Goal: Contribute content: Add original content to the website for others to see

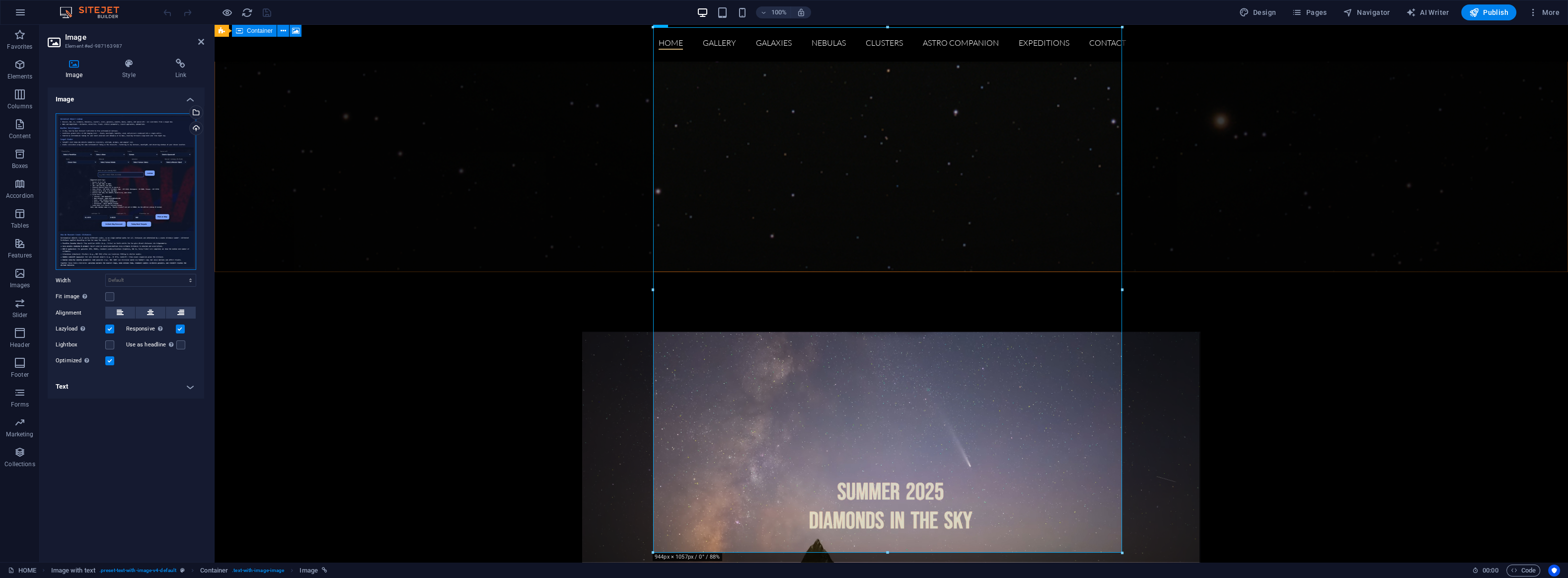
click at [106, 180] on div "Drag files here, click to choose files or select files from Files or our free s…" at bounding box center [125, 192] width 141 height 157
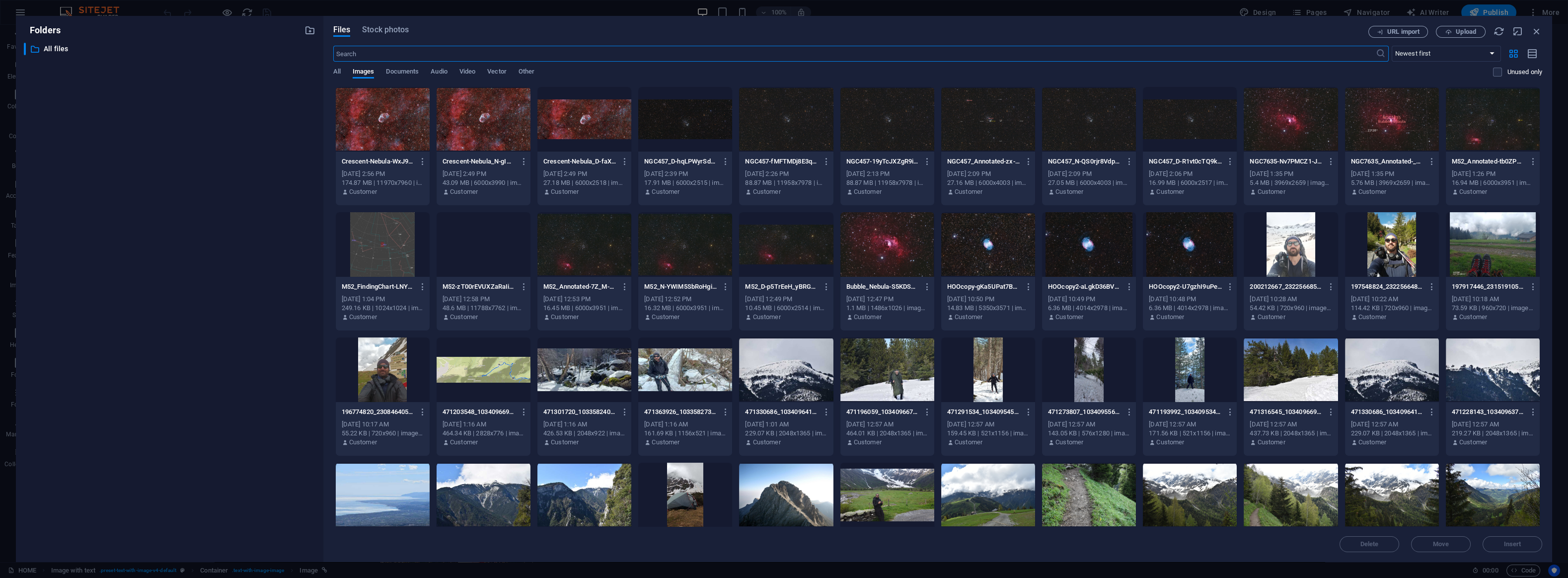
scroll to position [2207, 0]
click at [107, 181] on div "​ All files All files" at bounding box center [169, 298] width 292 height 512
click at [1459, 32] on span "Upload" at bounding box center [1466, 32] width 20 height 6
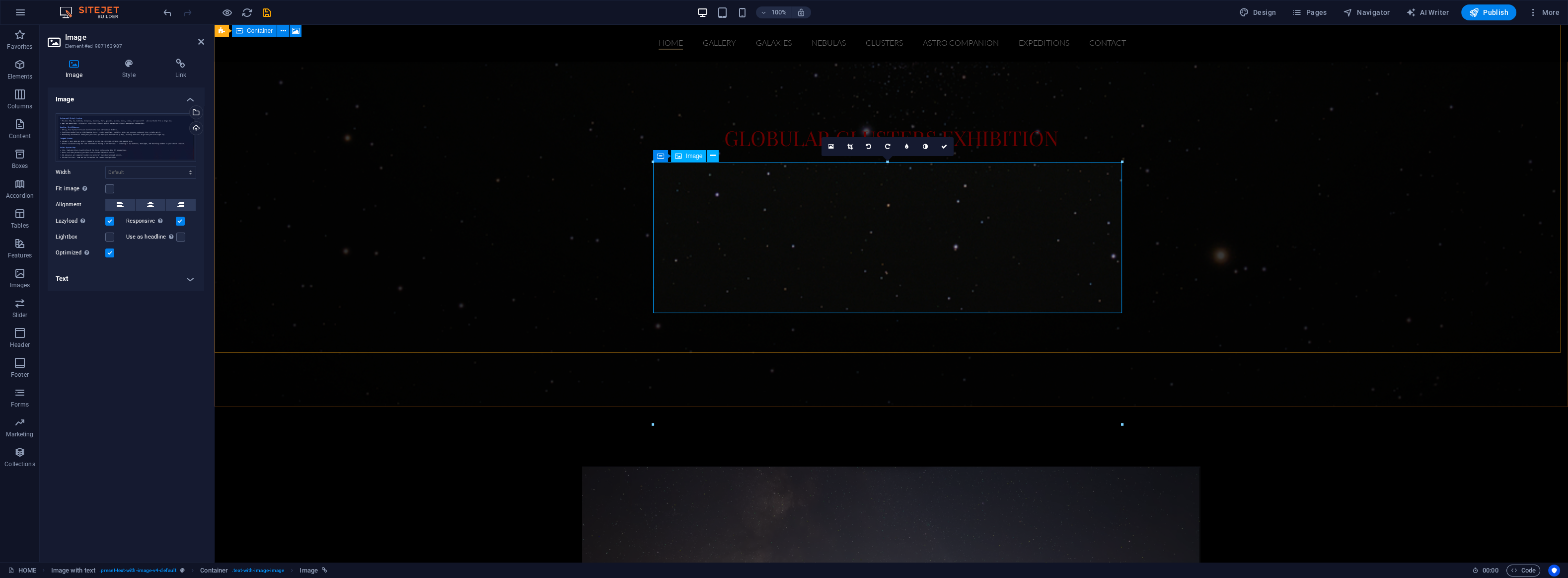
scroll to position [2178, 0]
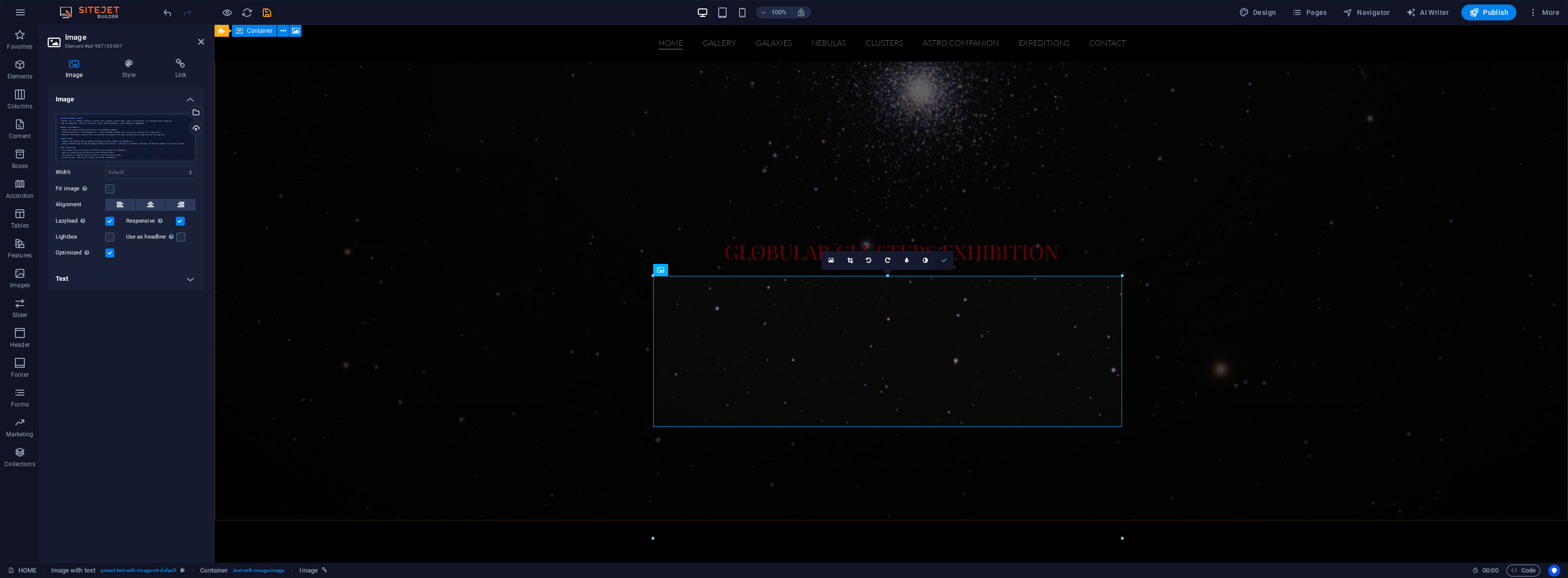
click at [943, 259] on icon at bounding box center [944, 261] width 6 height 6
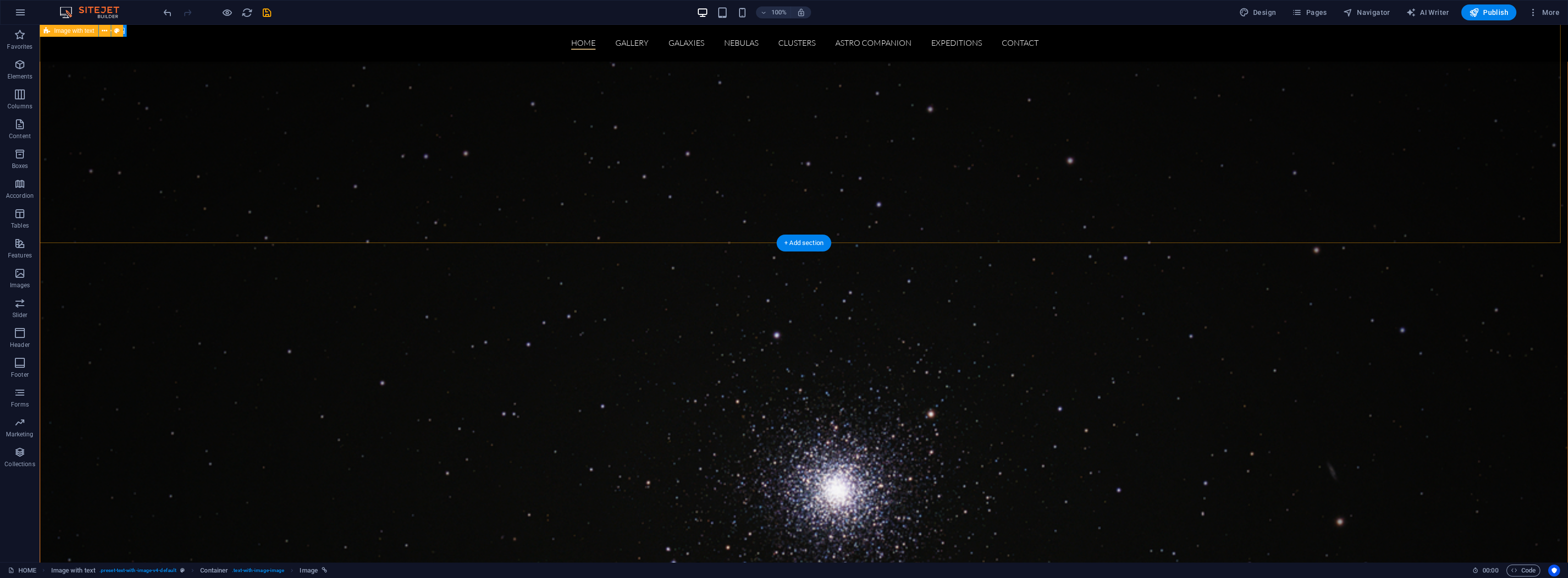
scroll to position [2037, 0]
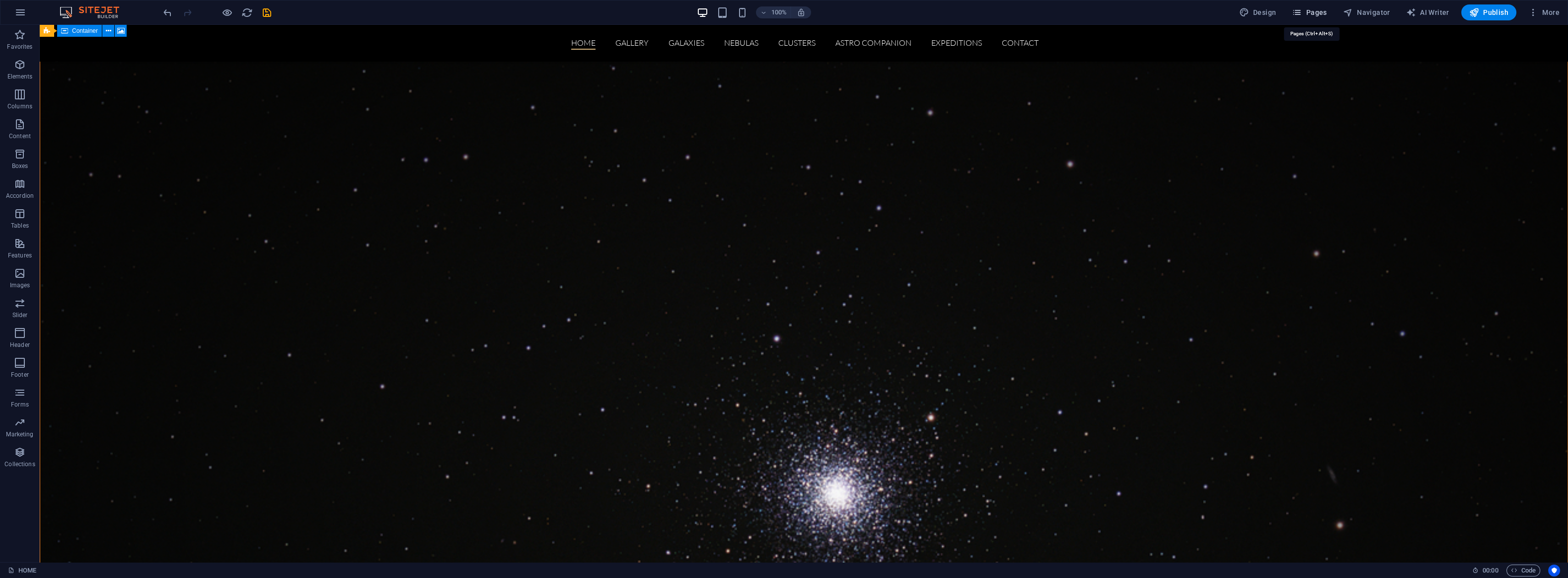
click at [1313, 11] on span "Pages" at bounding box center [1309, 12] width 35 height 10
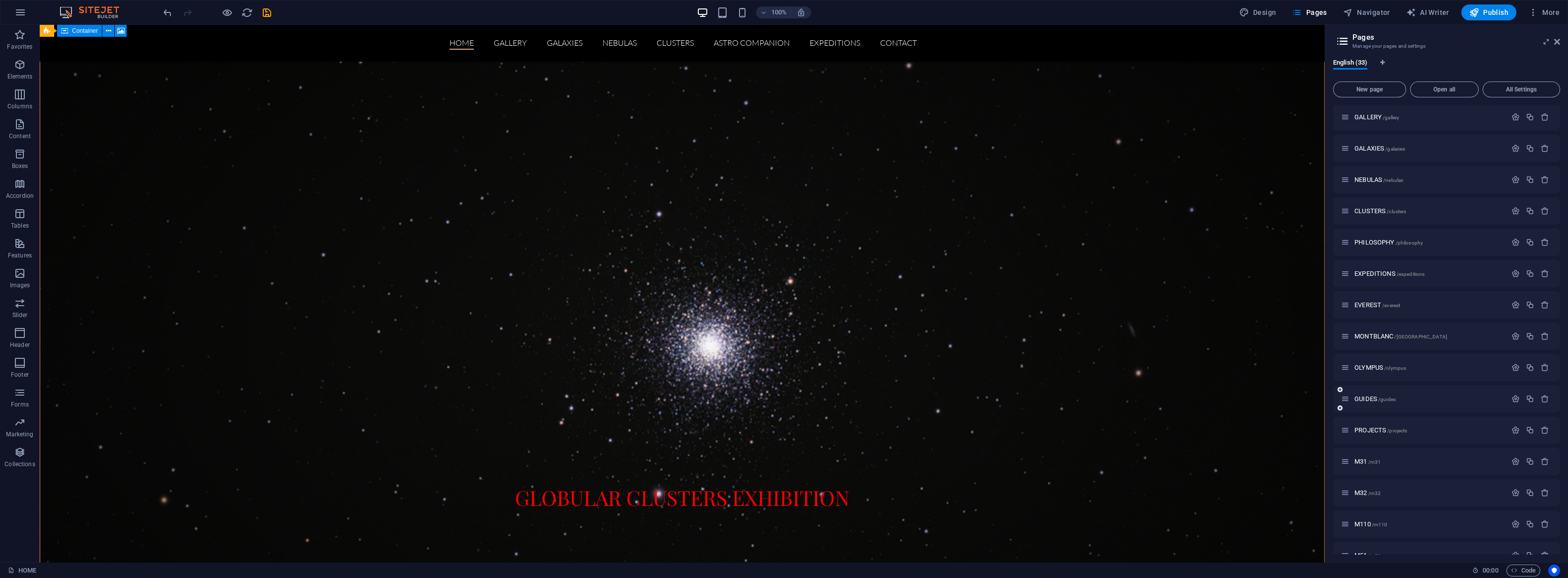
scroll to position [50, 0]
click at [1374, 414] on span "PROJECTS /projects" at bounding box center [1381, 414] width 52 height 7
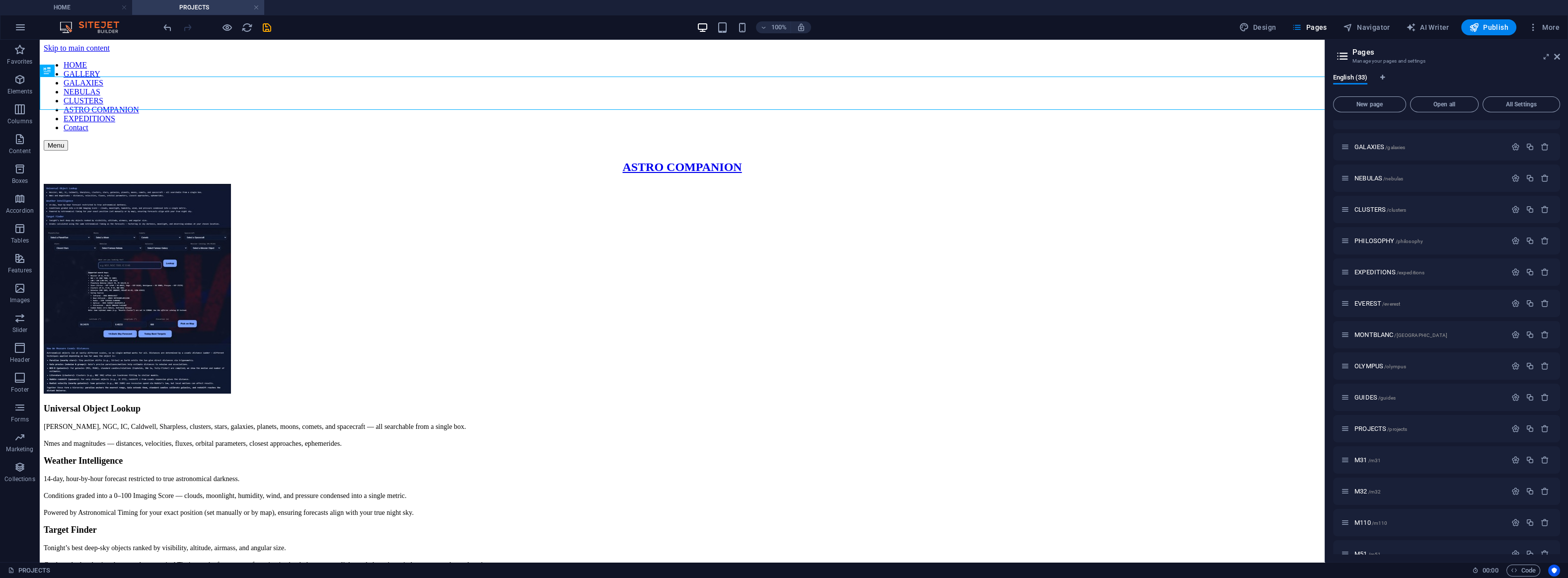
scroll to position [0, 0]
click at [573, 234] on figure at bounding box center [682, 290] width 1277 height 212
select select "px"
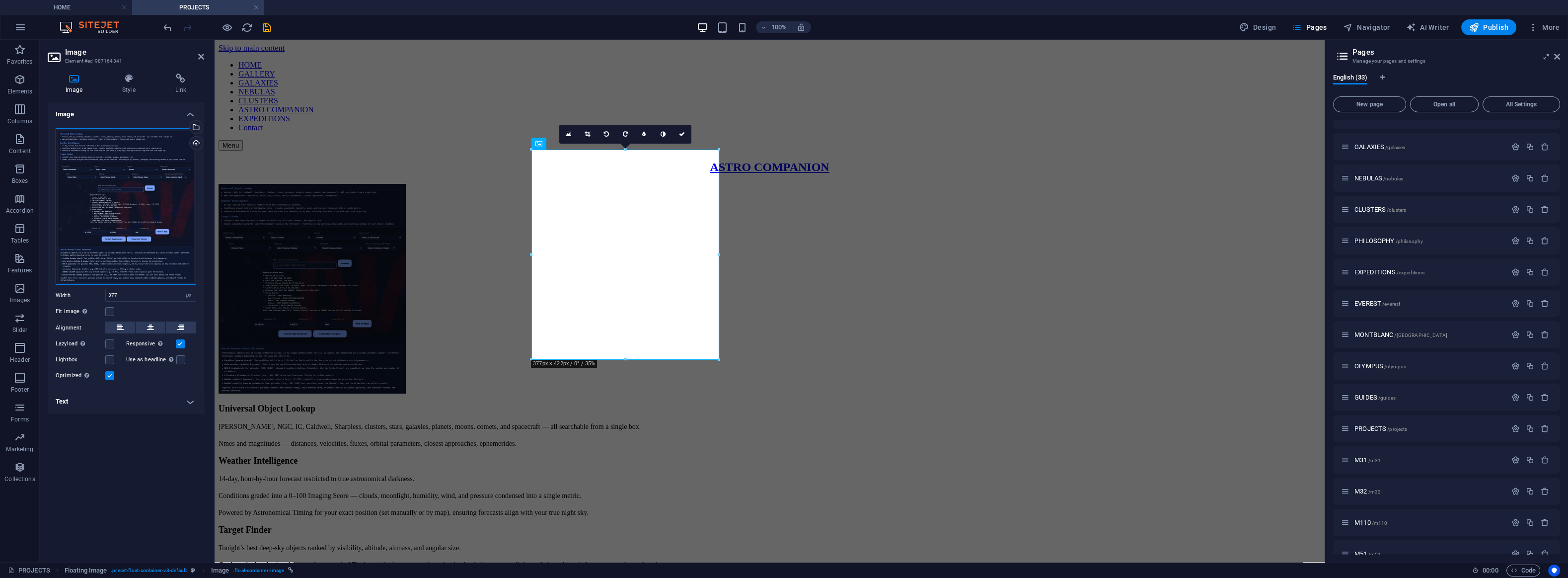
click at [156, 206] on div "Drag files here, click to choose files or select files from Files or our free s…" at bounding box center [125, 207] width 141 height 157
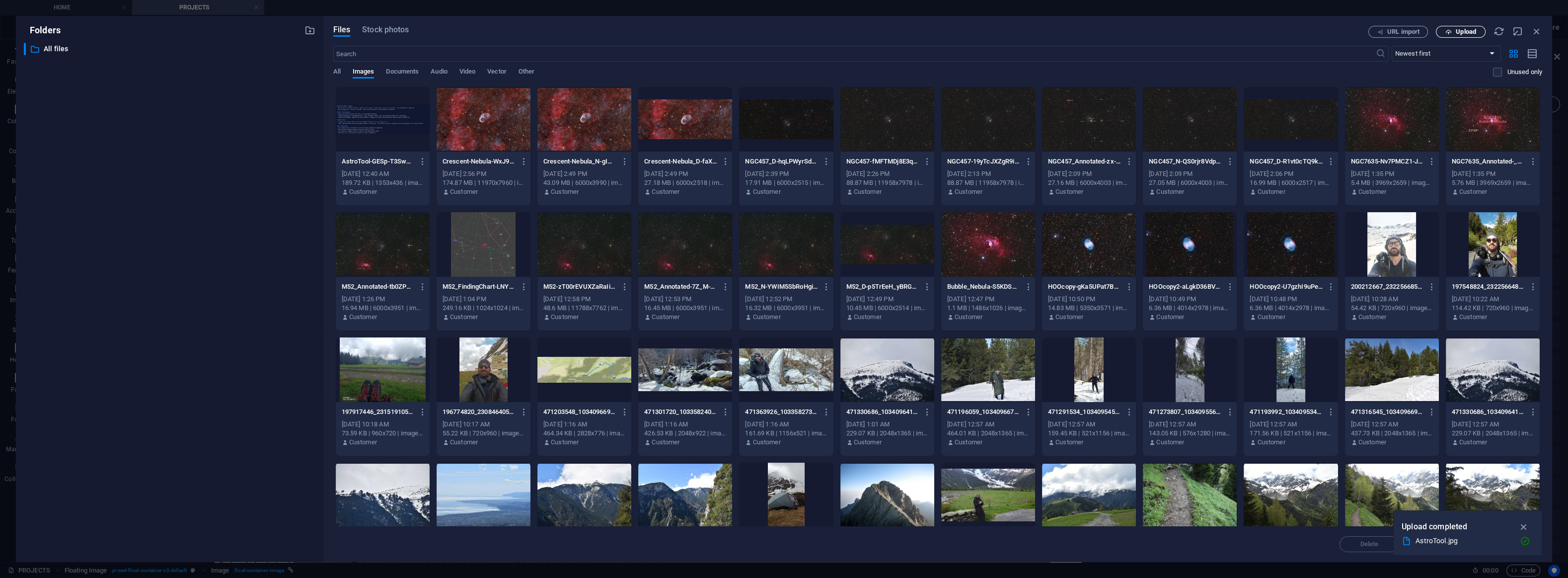
click at [1452, 34] on span "Upload" at bounding box center [1460, 32] width 41 height 7
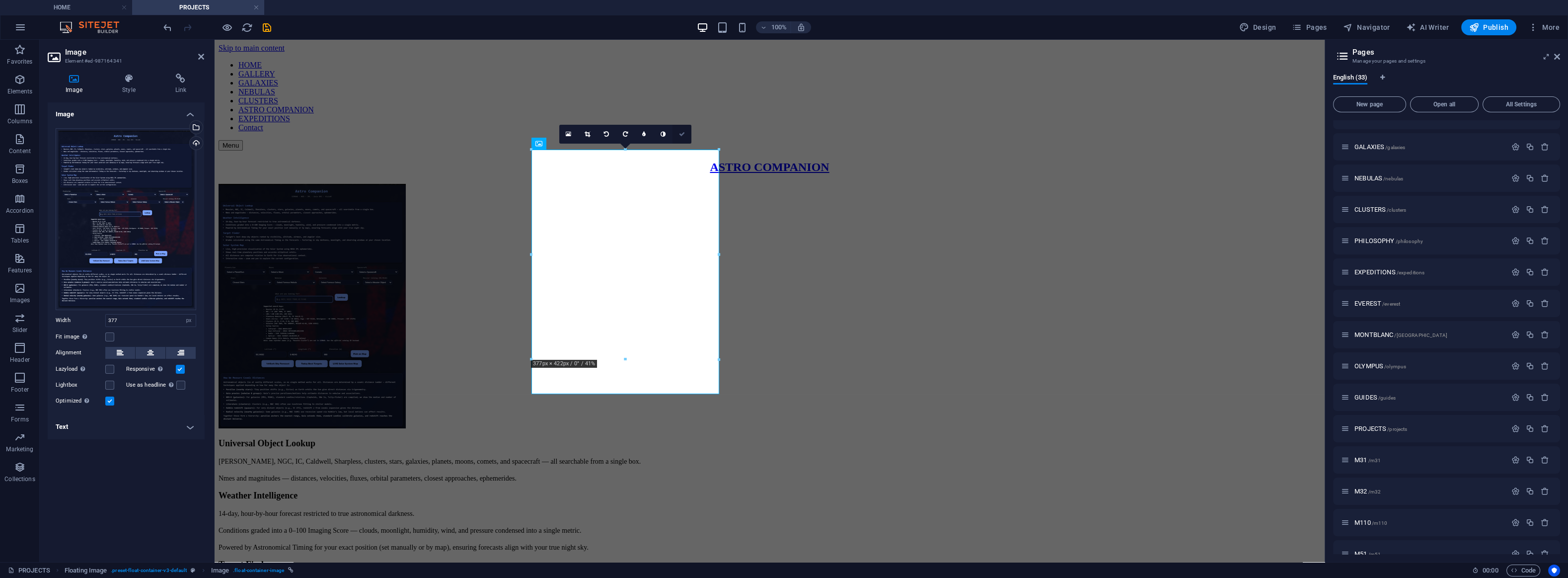
click at [682, 132] on icon at bounding box center [682, 134] width 6 height 6
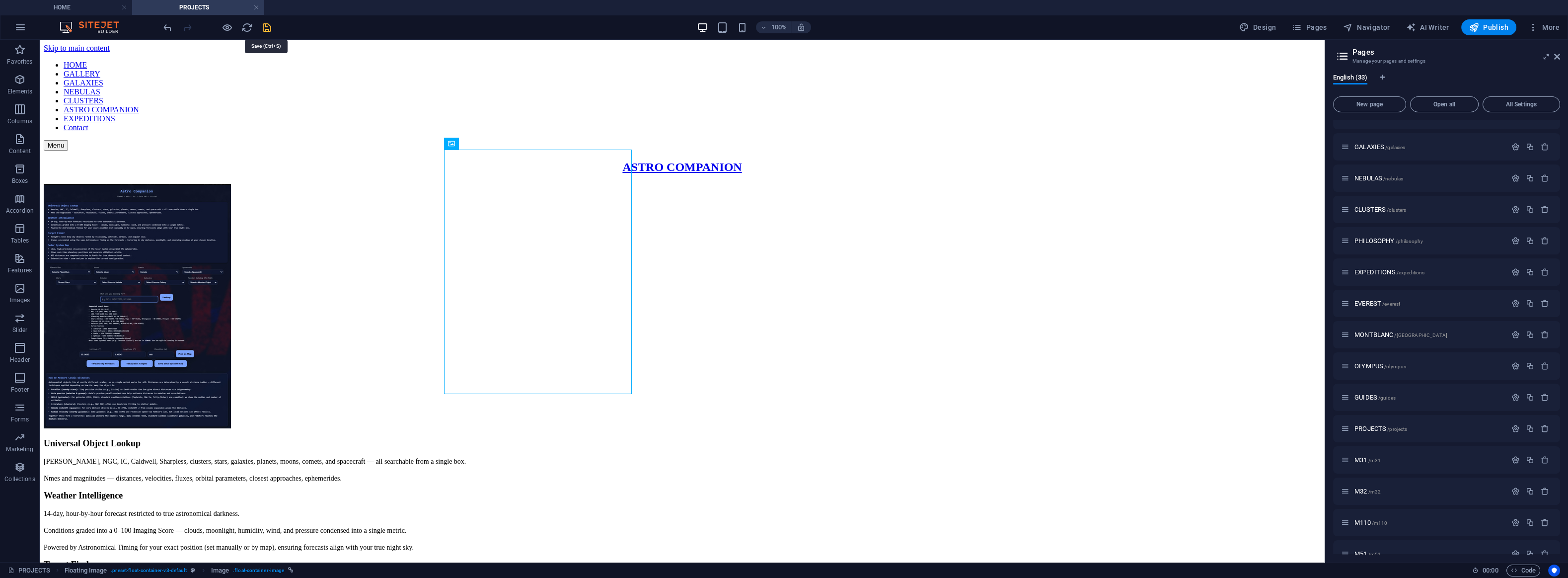
click at [266, 26] on icon "save" at bounding box center [267, 27] width 12 height 12
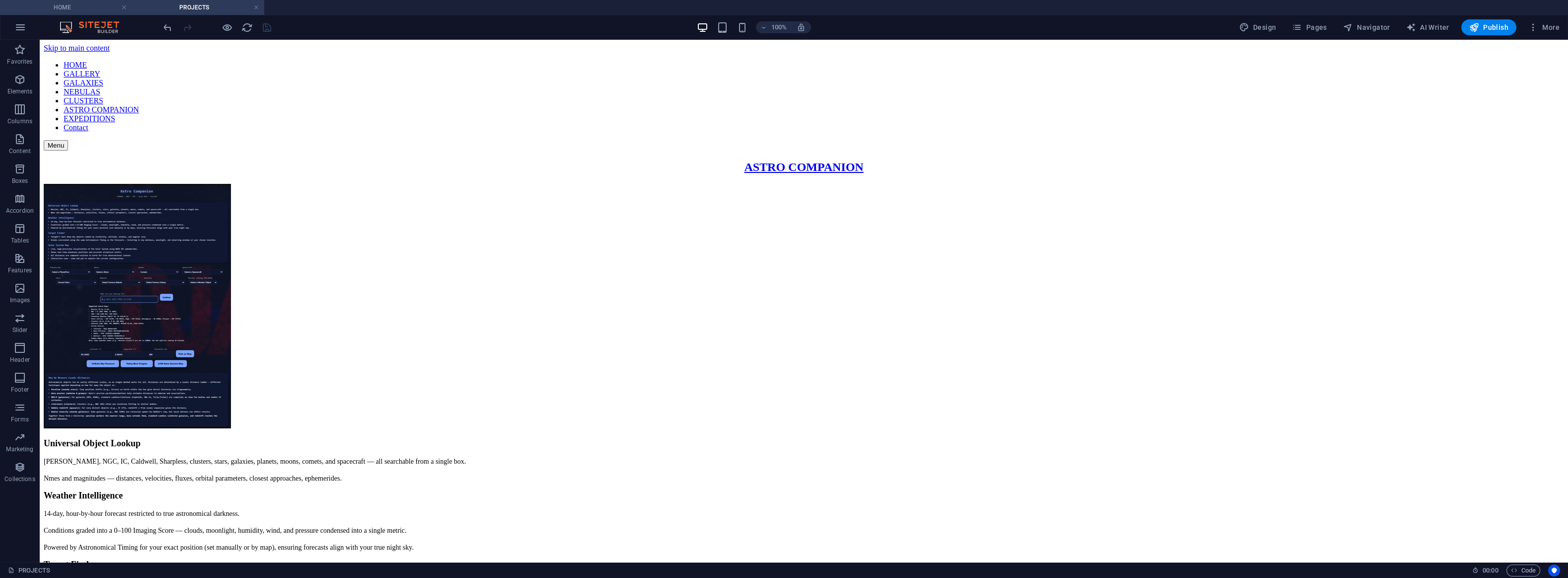
click at [79, 7] on h4 "HOME" at bounding box center [66, 7] width 132 height 11
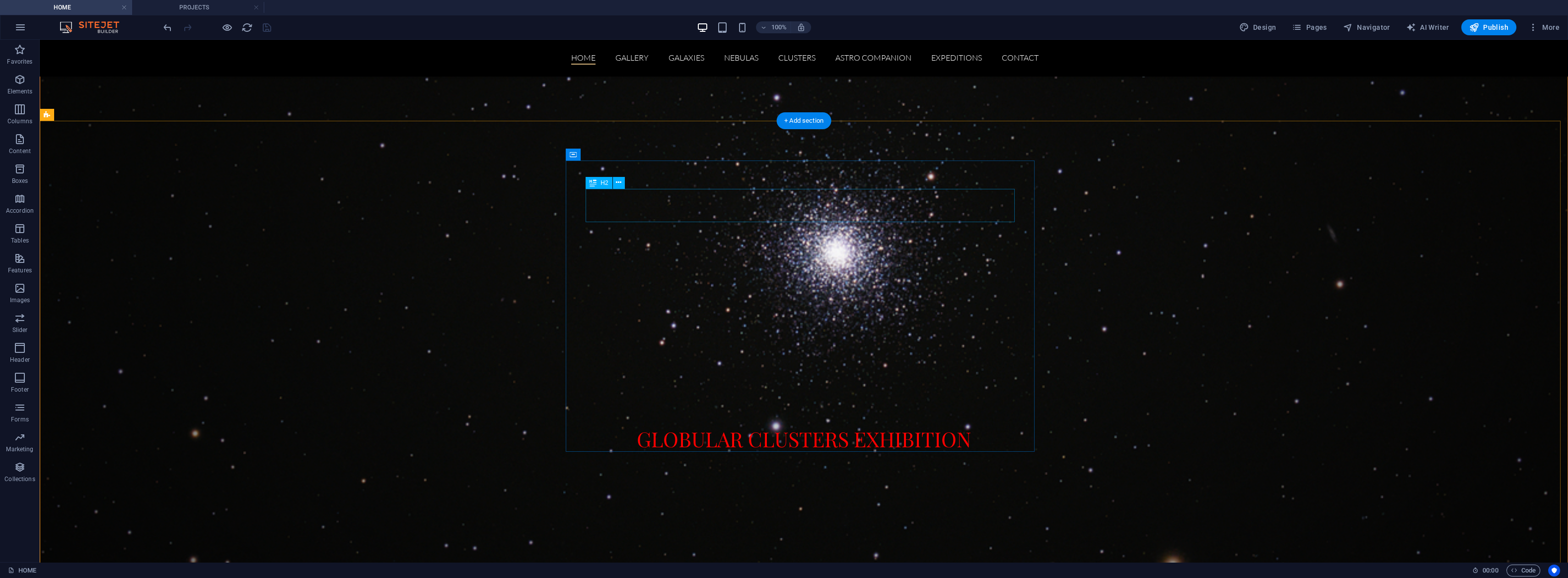
scroll to position [2464, 0]
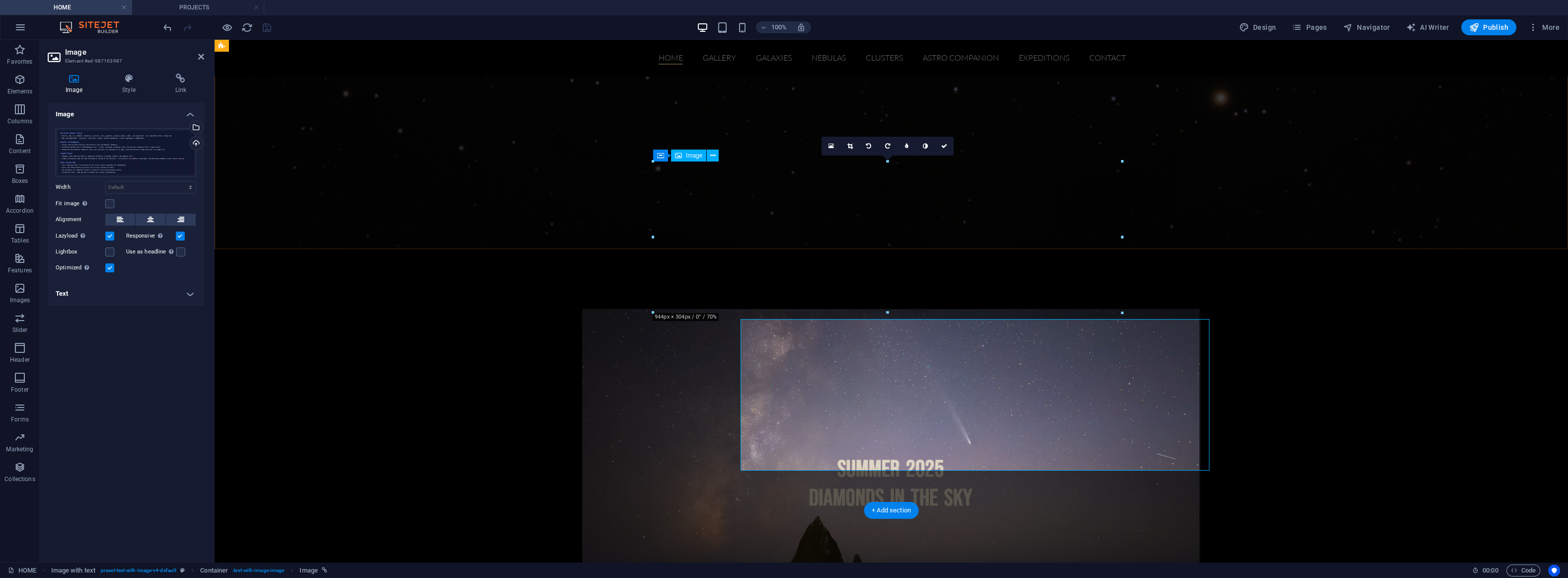
scroll to position [2307, 0]
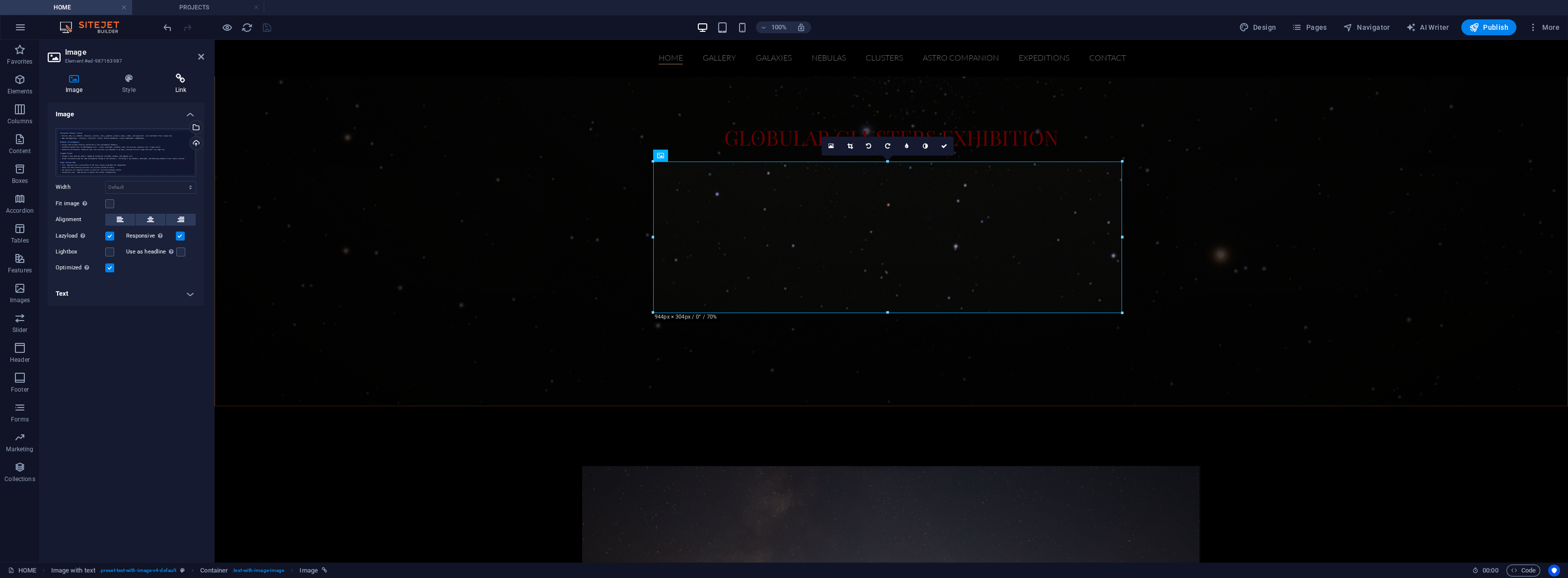
click at [177, 80] on icon at bounding box center [181, 79] width 47 height 10
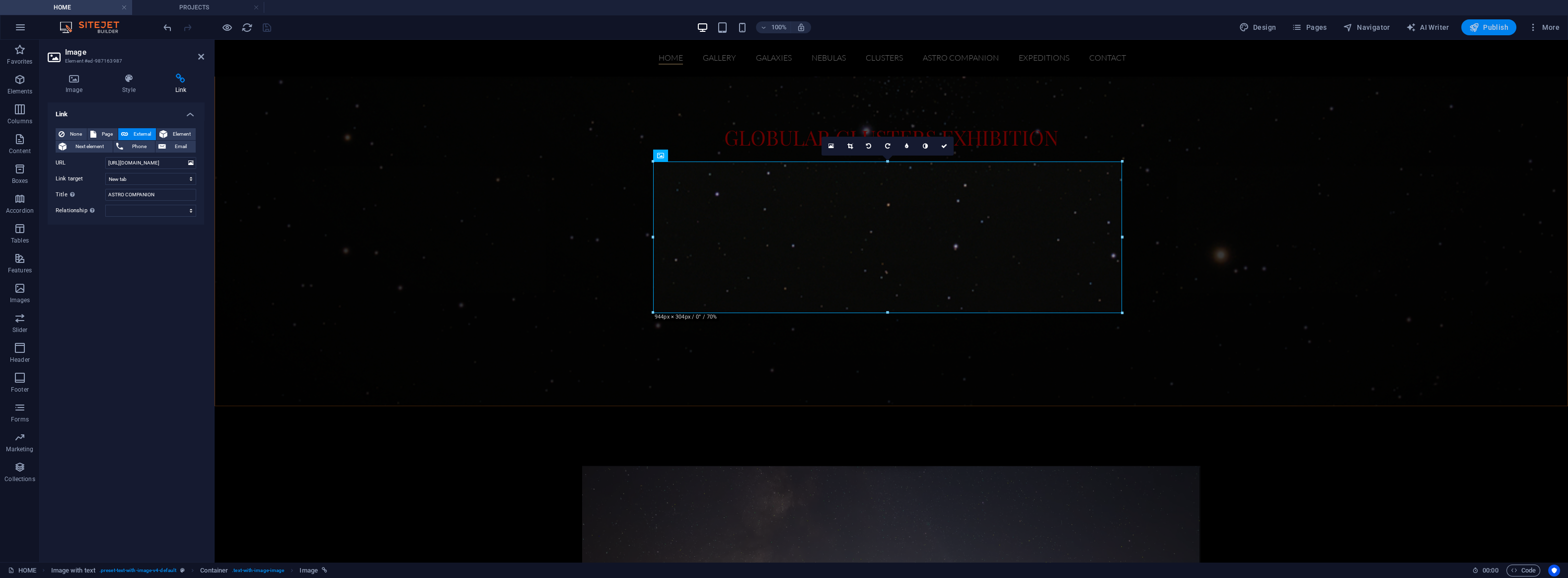
click at [1496, 24] on span "Publish" at bounding box center [1489, 27] width 39 height 10
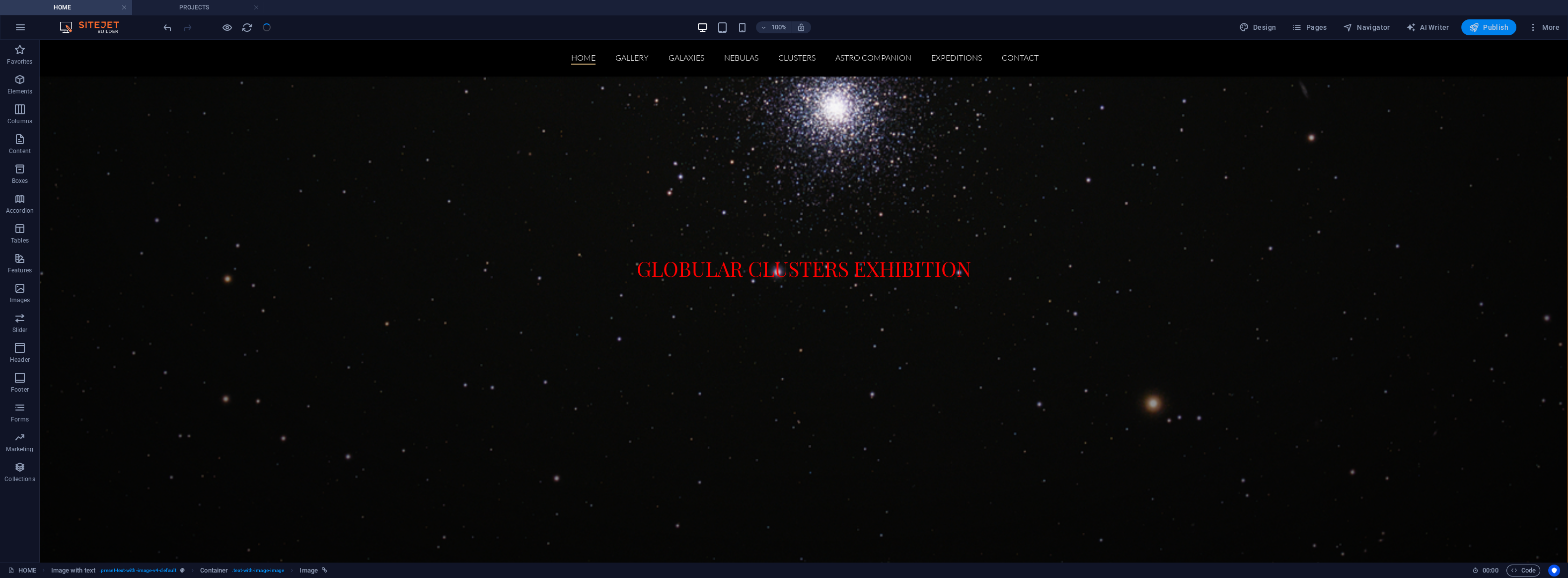
scroll to position [2464, 0]
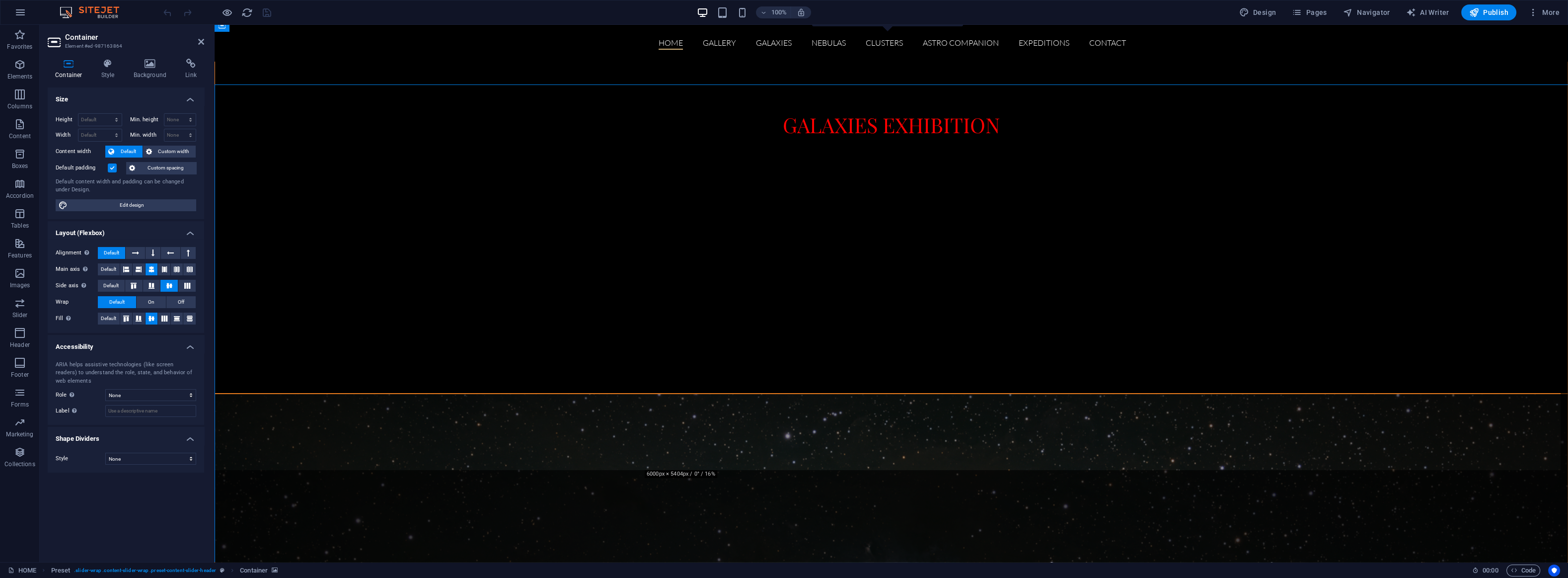
scroll to position [468, 0]
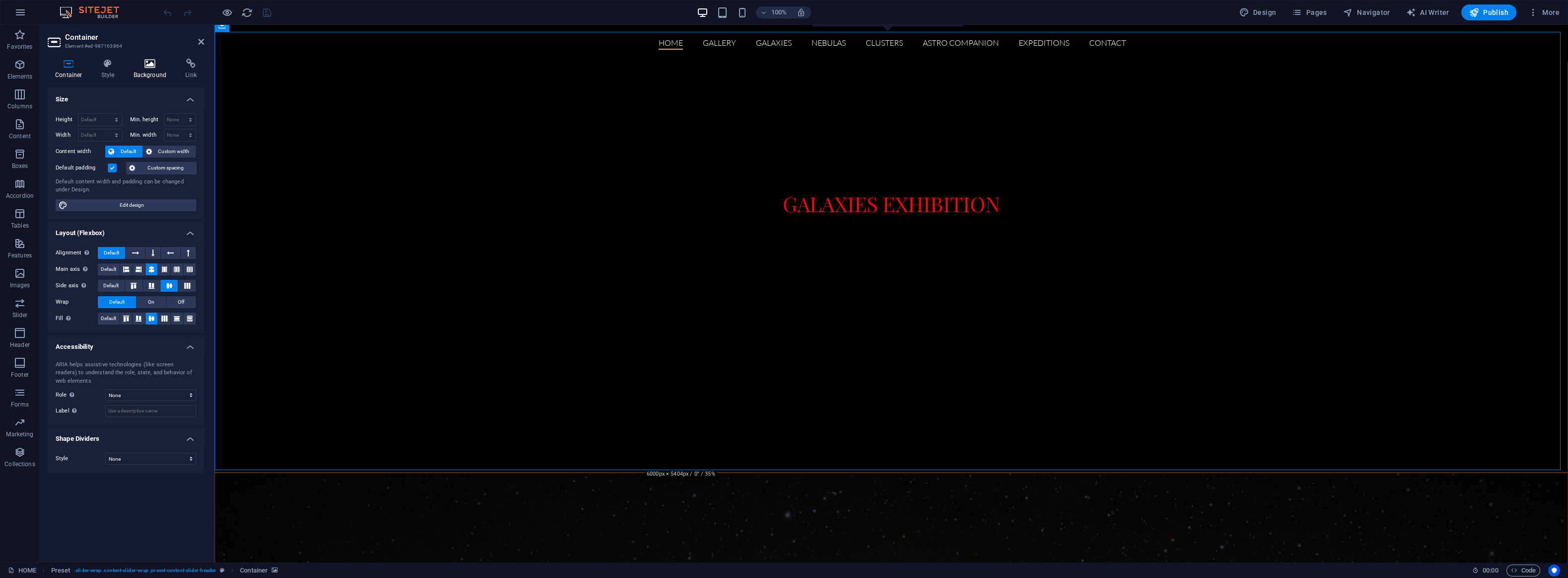
click at [152, 68] on icon at bounding box center [150, 63] width 48 height 10
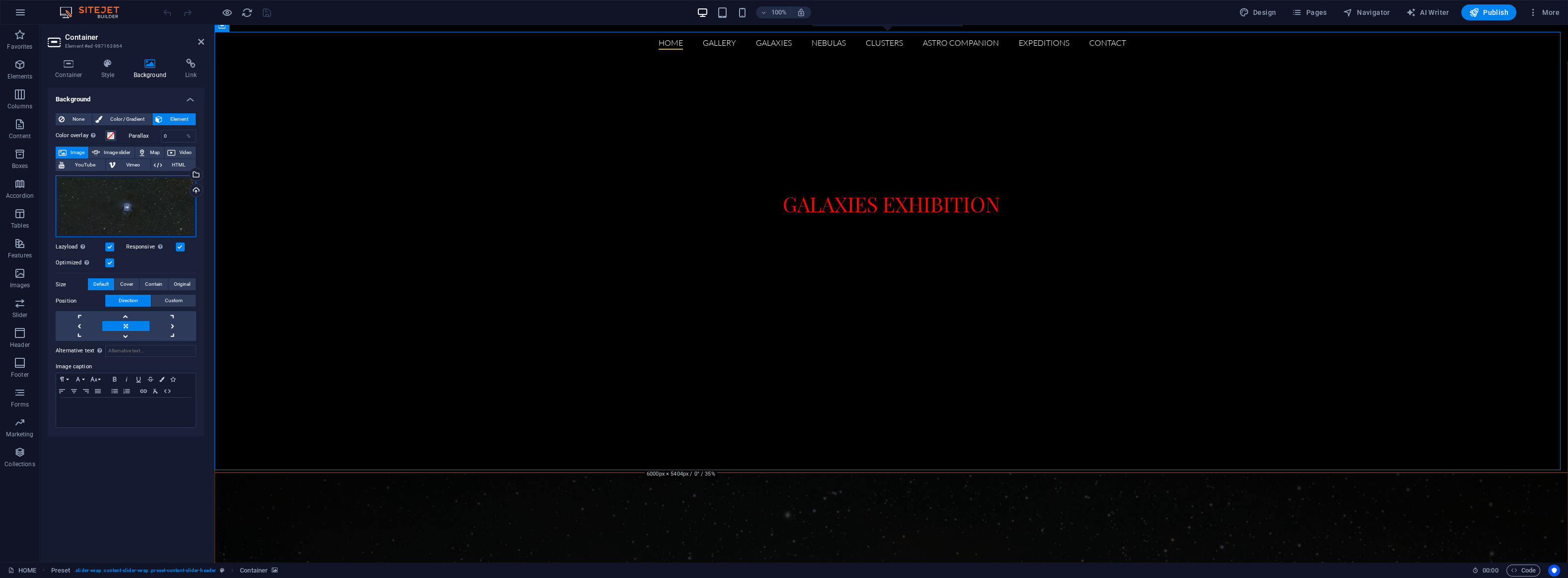
click at [122, 198] on div "Drag files here, click to choose files or select files from Files or our free s…" at bounding box center [125, 206] width 141 height 62
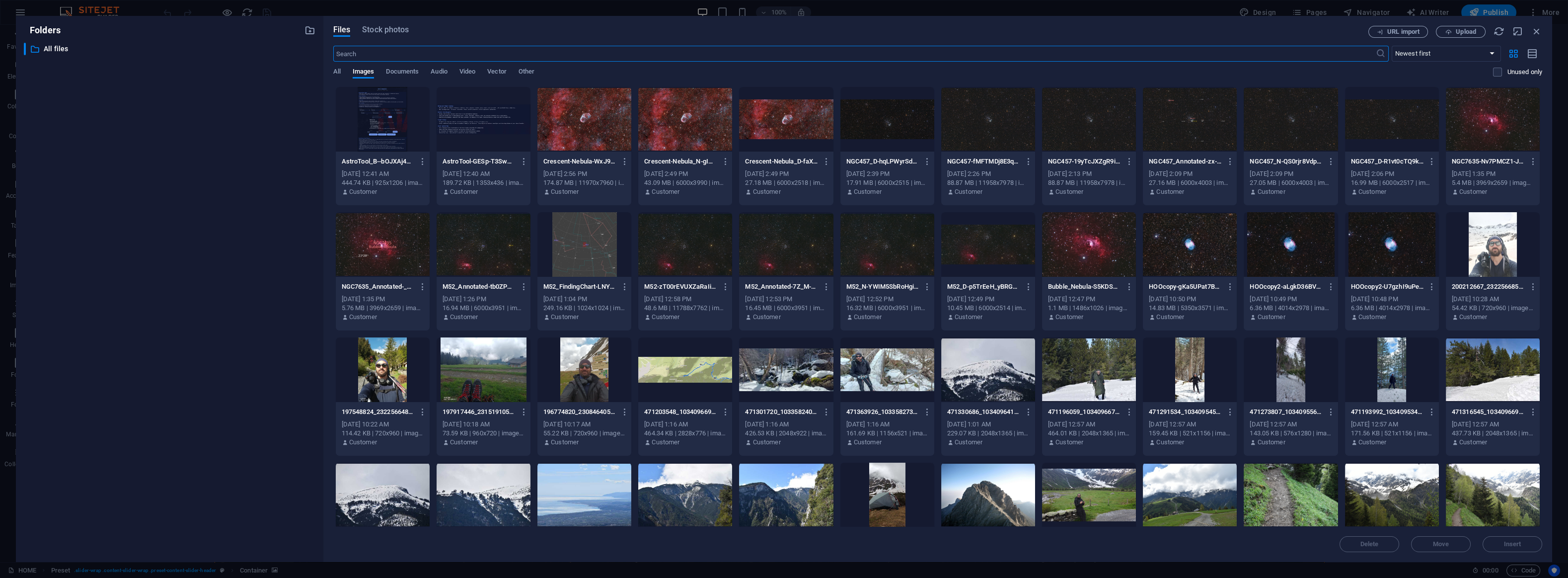
click at [985, 253] on div at bounding box center [988, 244] width 94 height 65
click at [1501, 545] on span "Insert" at bounding box center [1512, 545] width 52 height 6
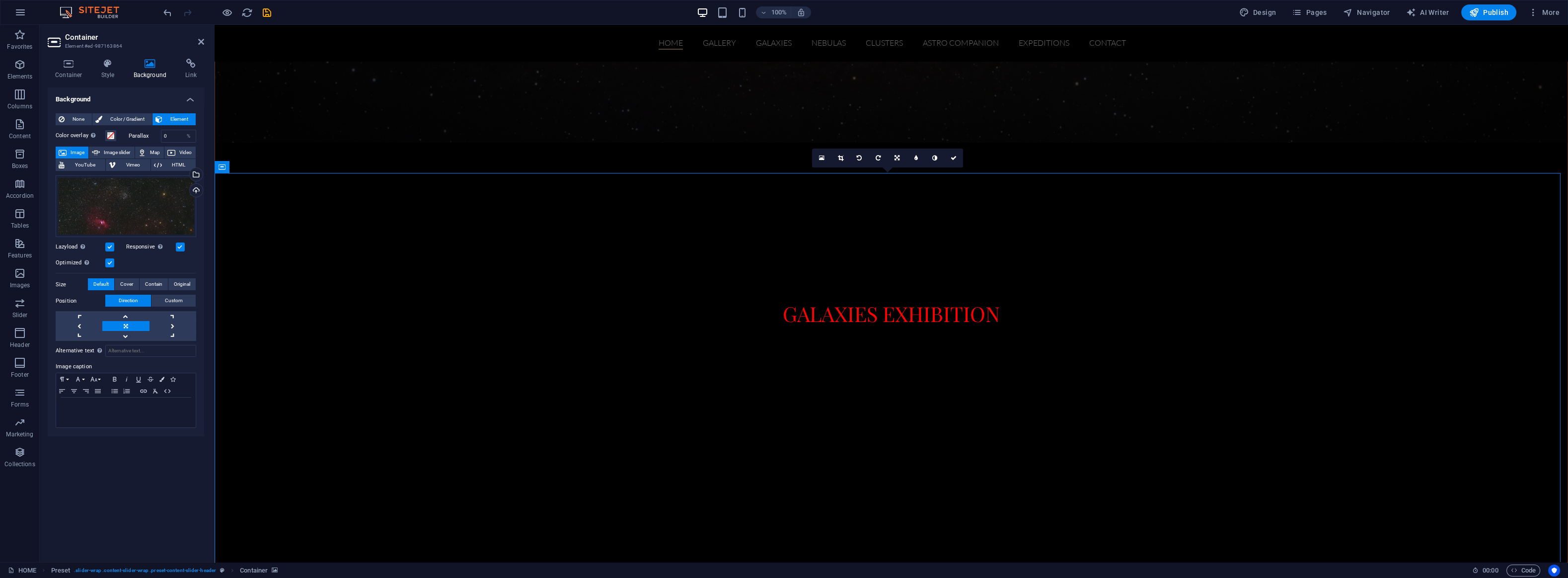
scroll to position [418, 0]
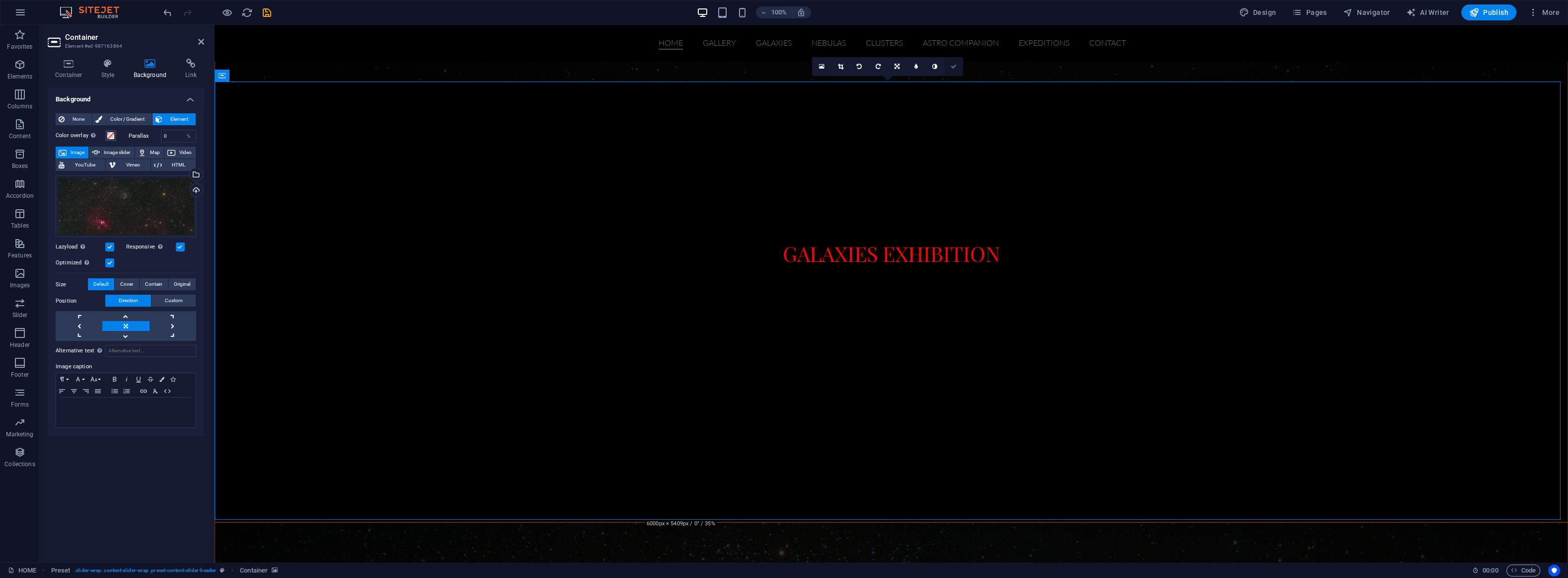
click at [951, 64] on icon at bounding box center [954, 66] width 6 height 6
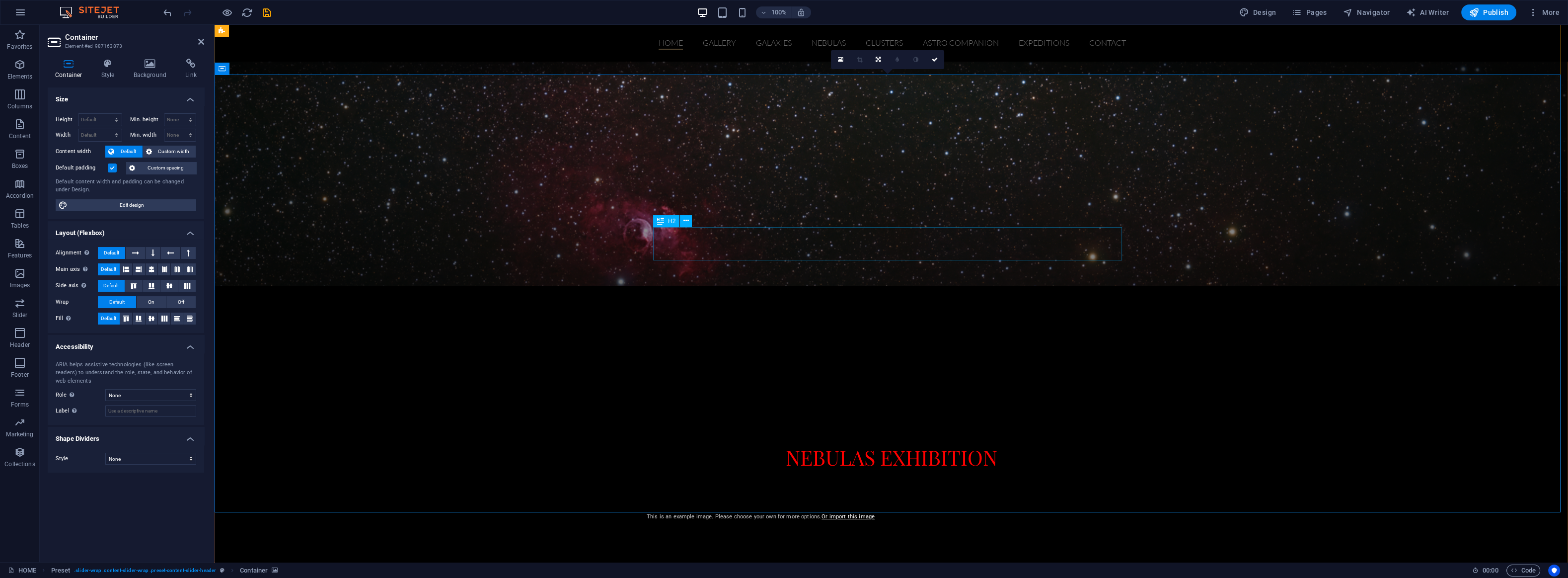
scroll to position [863, 0]
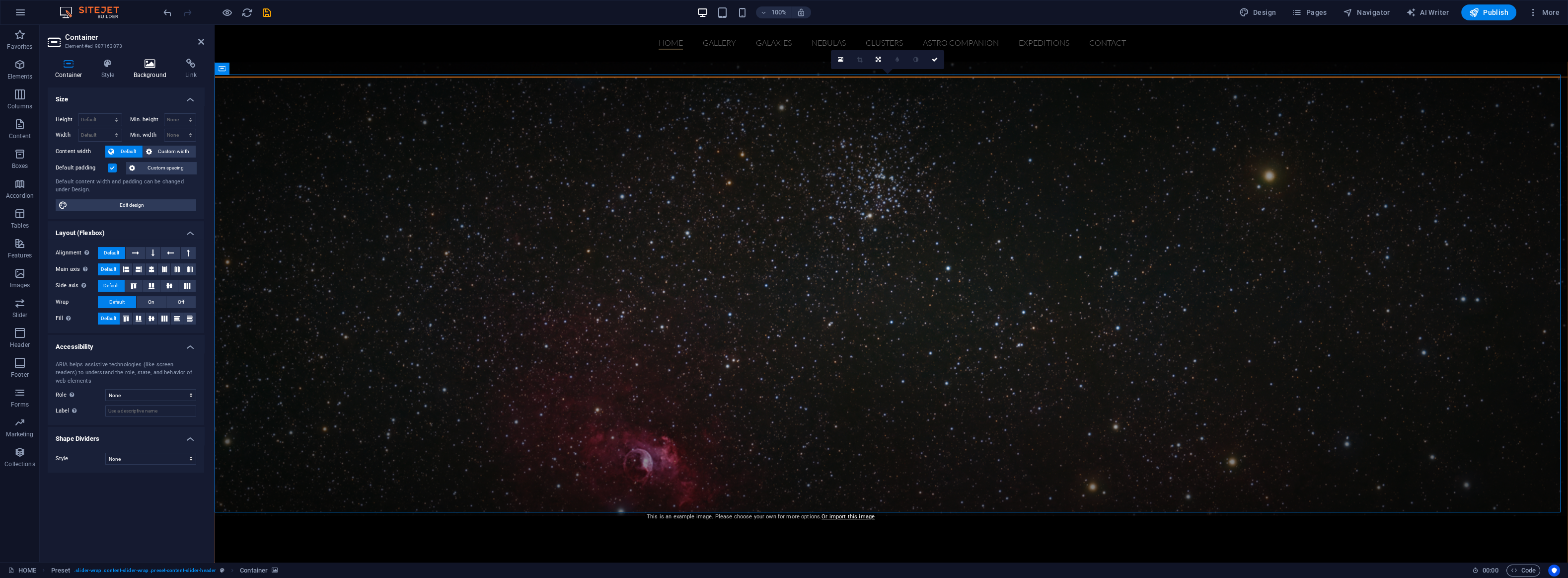
click at [145, 69] on h4 "Background" at bounding box center [152, 69] width 52 height 21
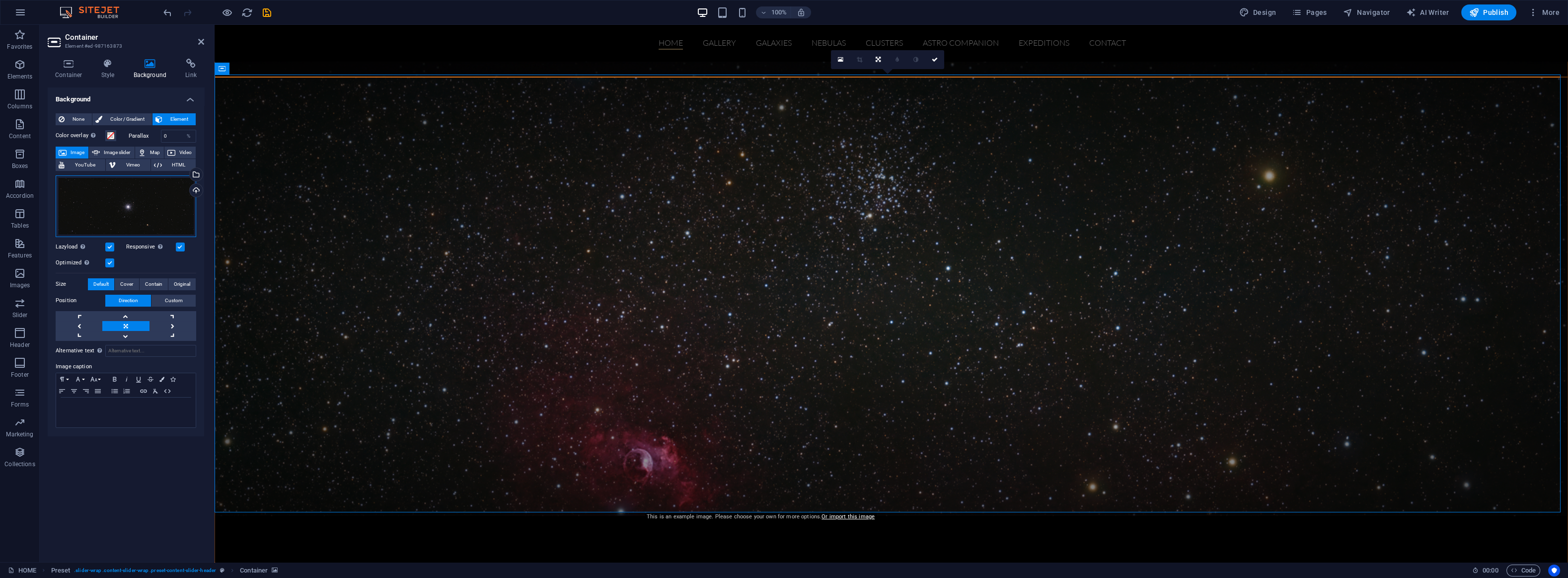
click at [134, 205] on div "Drag files here, click to choose files or select files from Files or our free s…" at bounding box center [125, 206] width 141 height 62
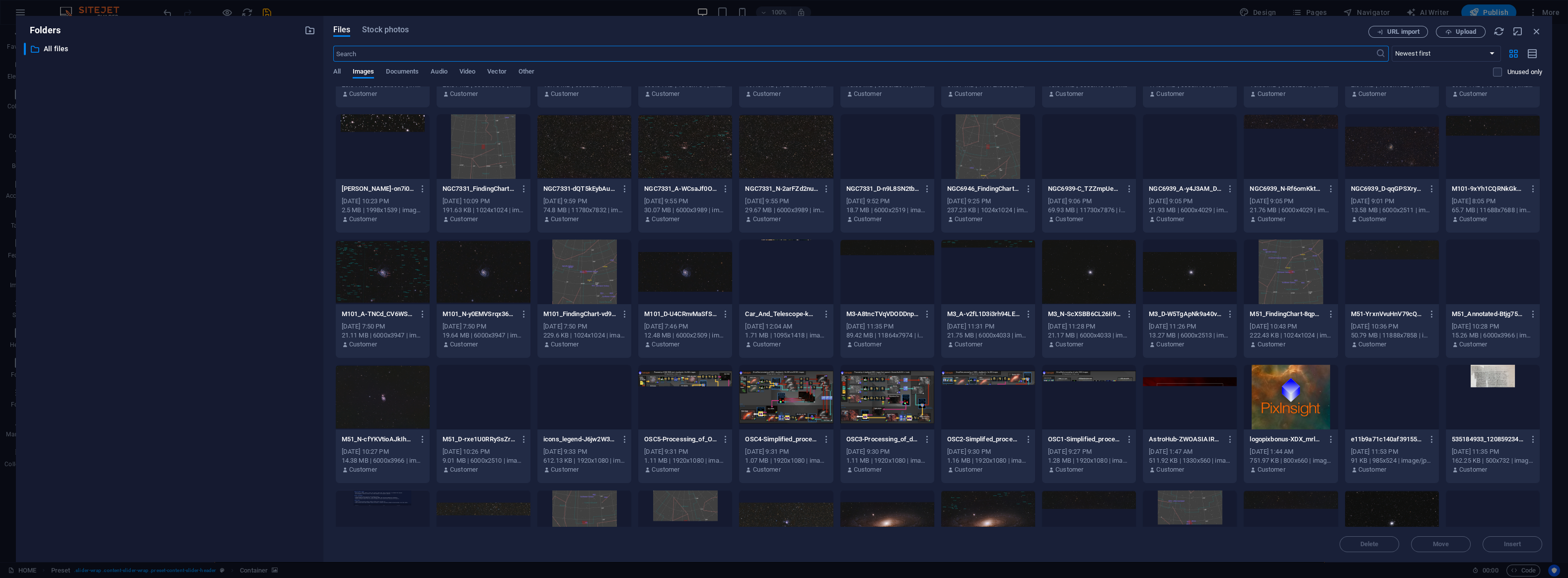
scroll to position [4966, 0]
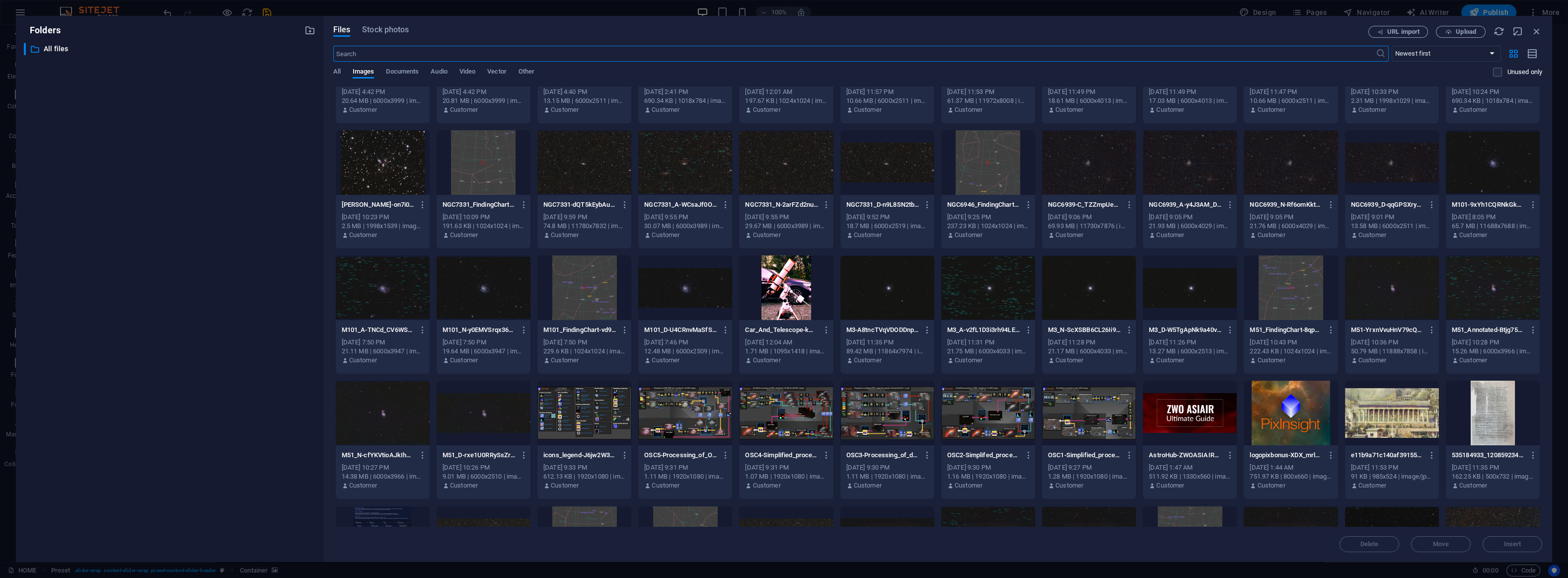
click at [523, 55] on input "text" at bounding box center [855, 54] width 1043 height 16
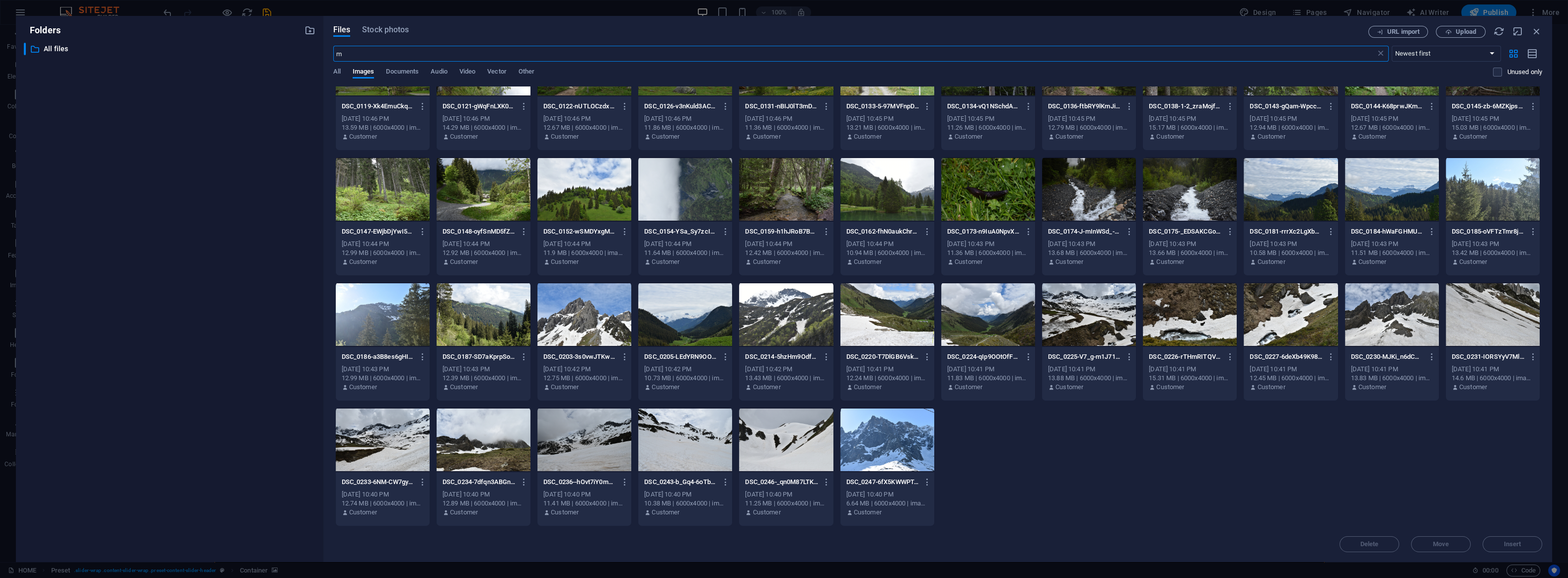
scroll to position [0, 0]
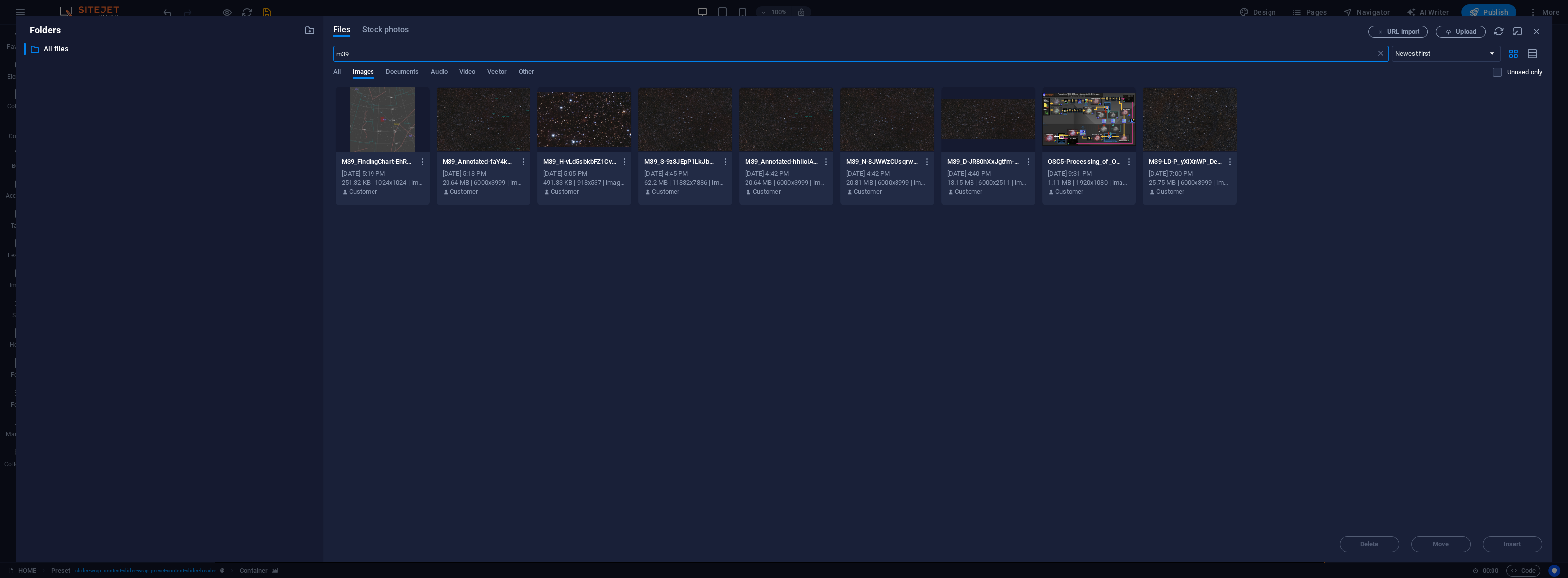
type input "m39"
click at [977, 138] on div at bounding box center [988, 119] width 94 height 65
click at [977, 138] on div "1" at bounding box center [988, 119] width 94 height 65
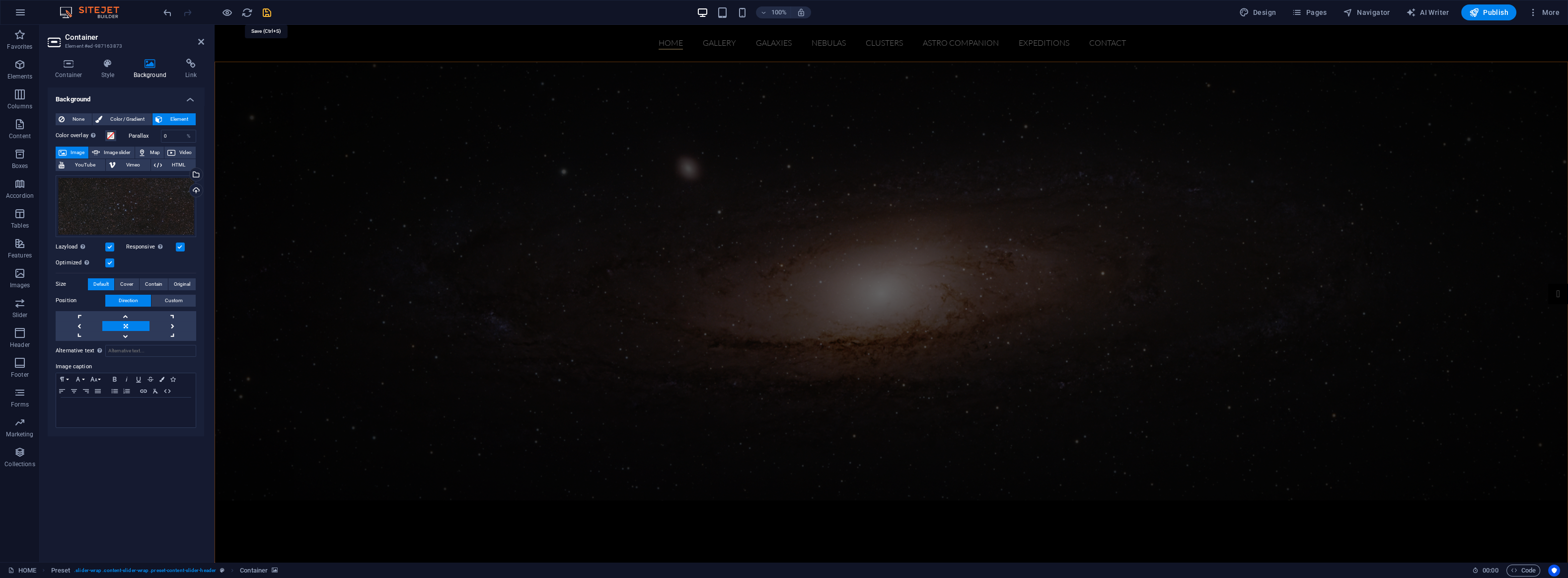
click at [266, 12] on icon "save" at bounding box center [267, 12] width 12 height 12
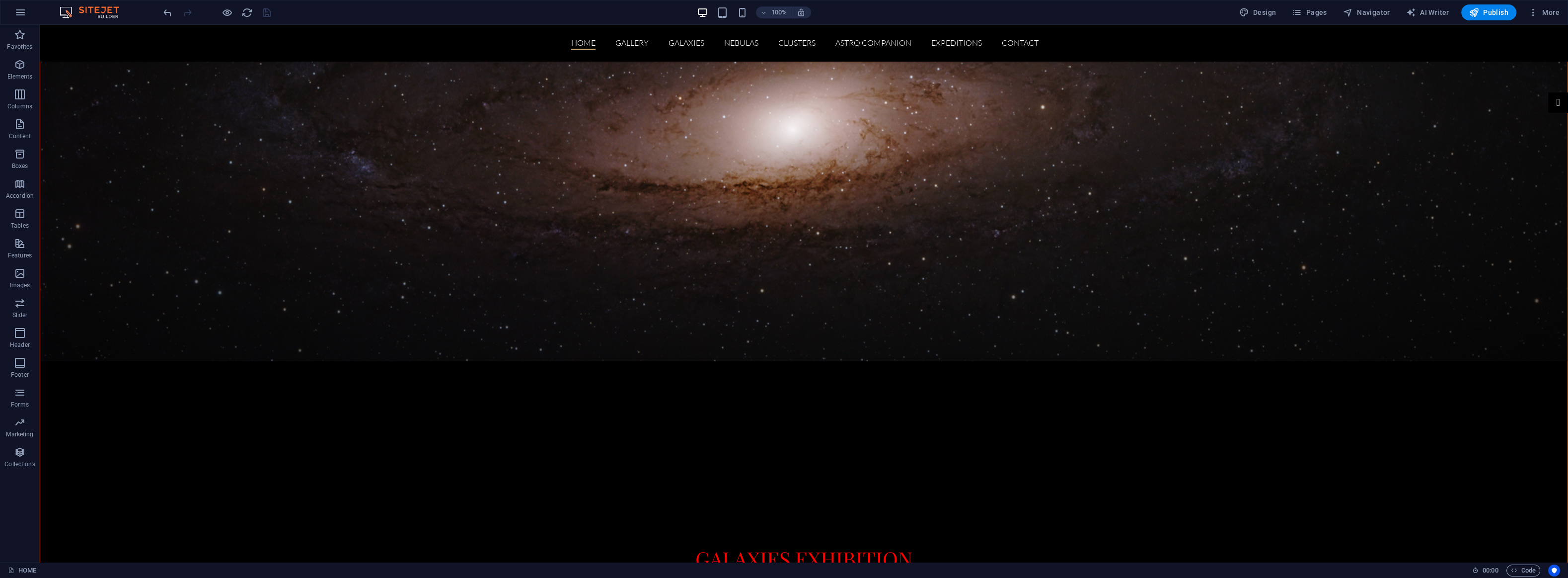
scroll to position [1, 0]
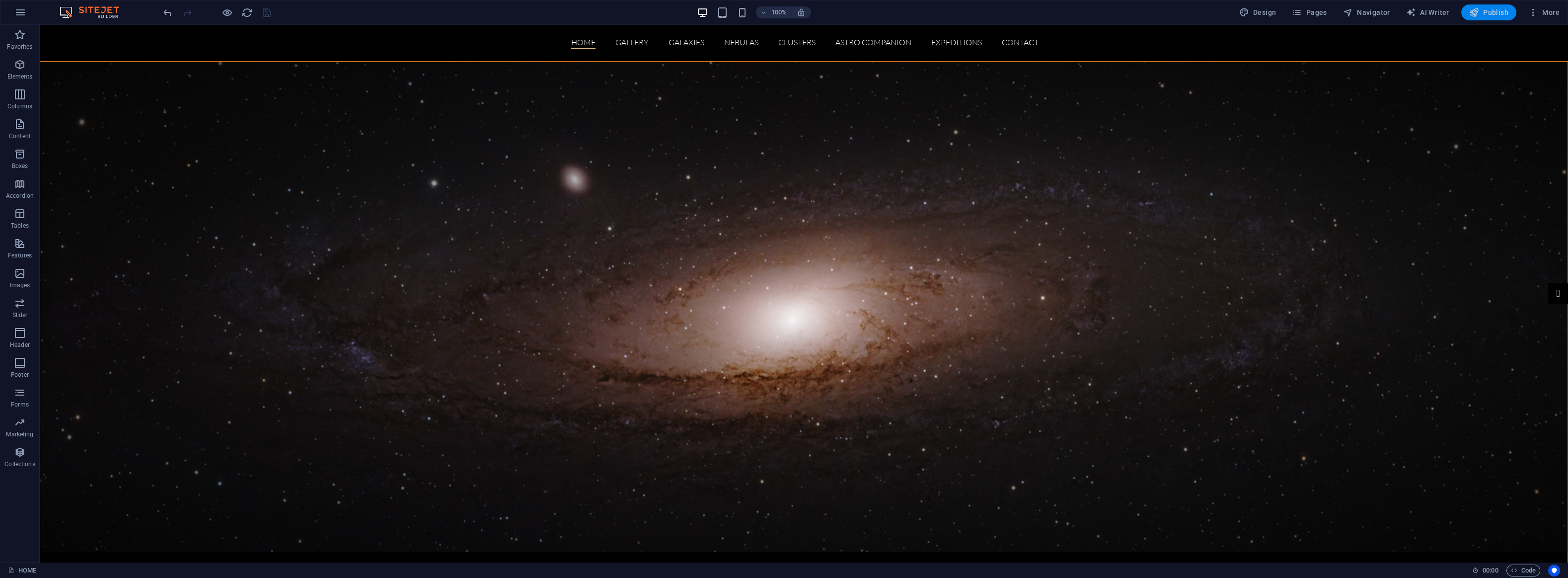
click at [1482, 10] on span "Publish" at bounding box center [1489, 12] width 39 height 10
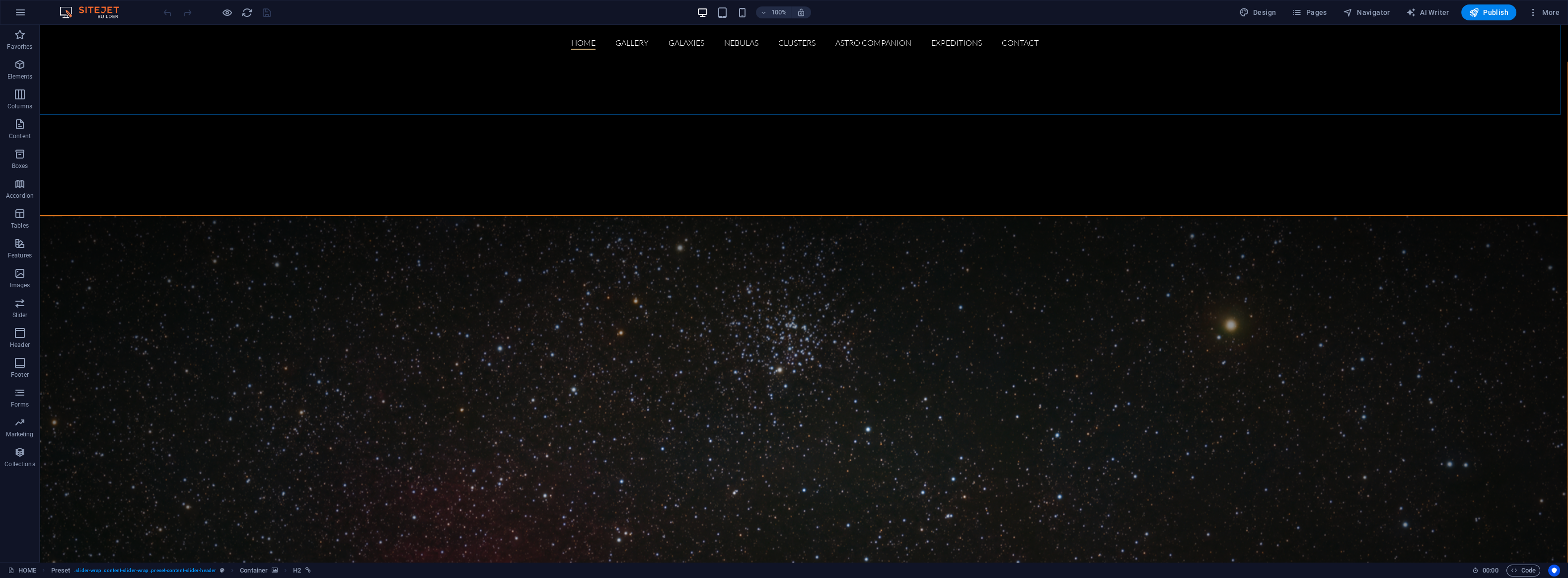
scroll to position [1093, 0]
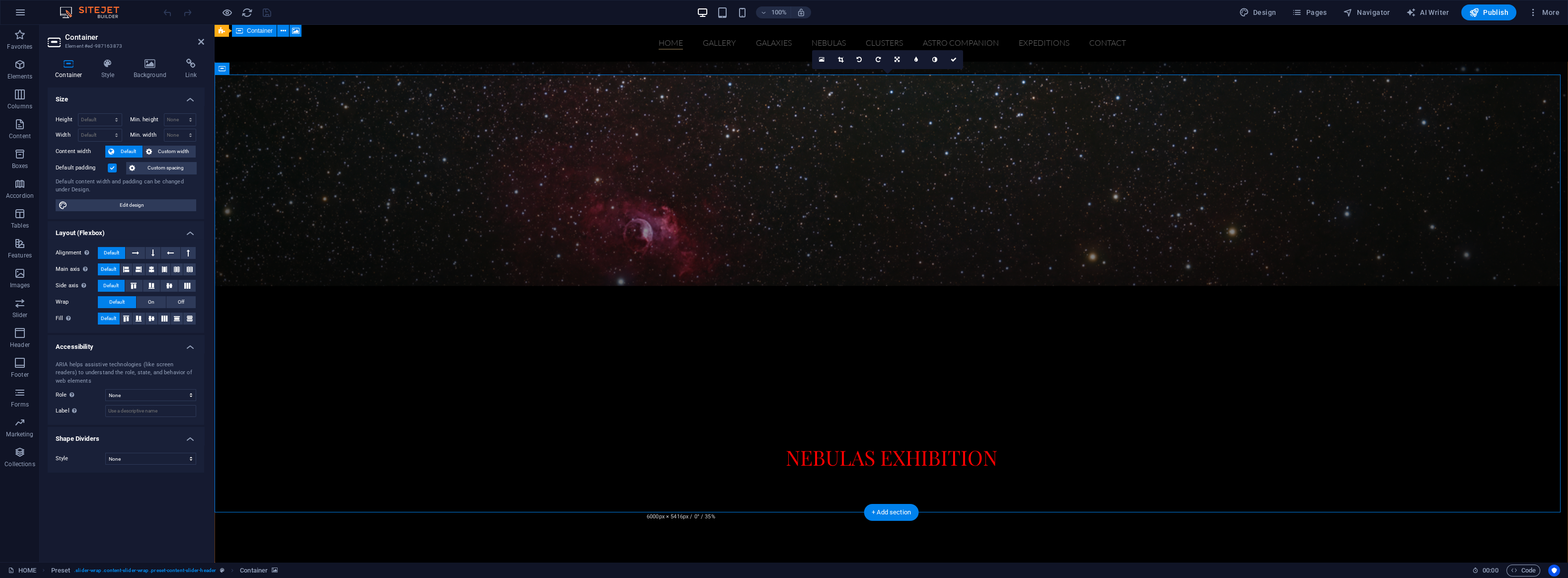
scroll to position [863, 0]
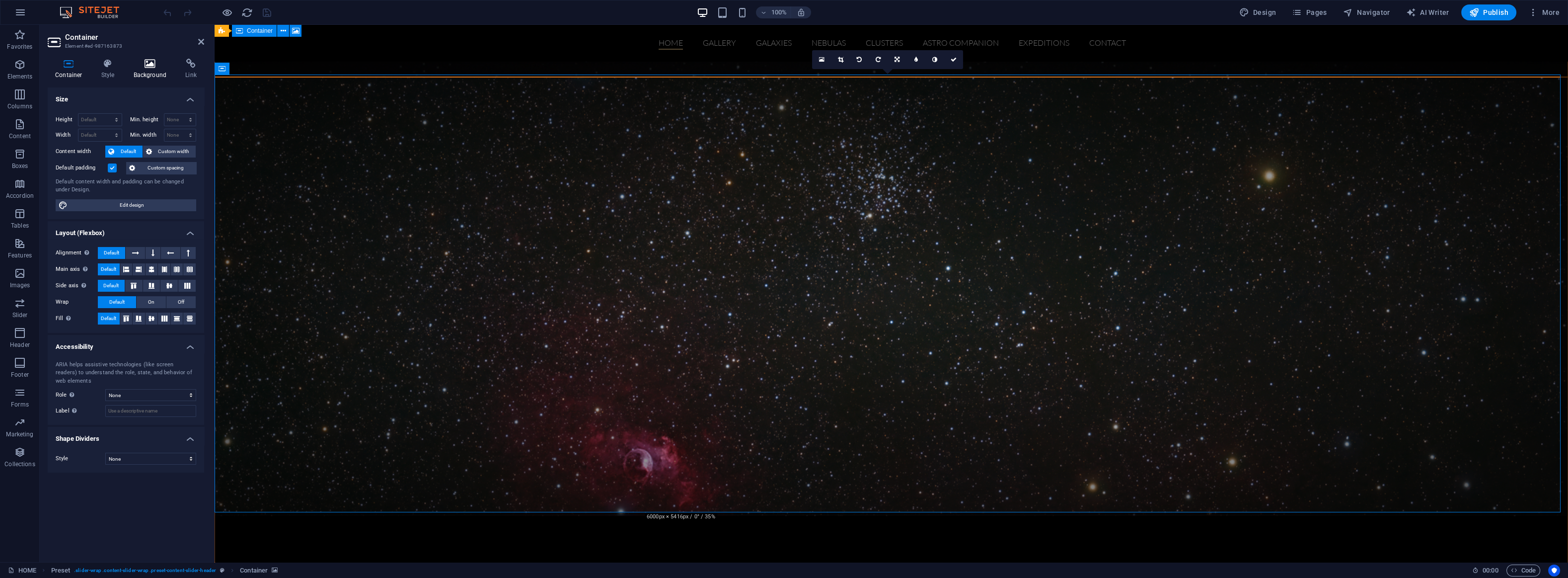
click at [149, 67] on icon at bounding box center [150, 63] width 48 height 10
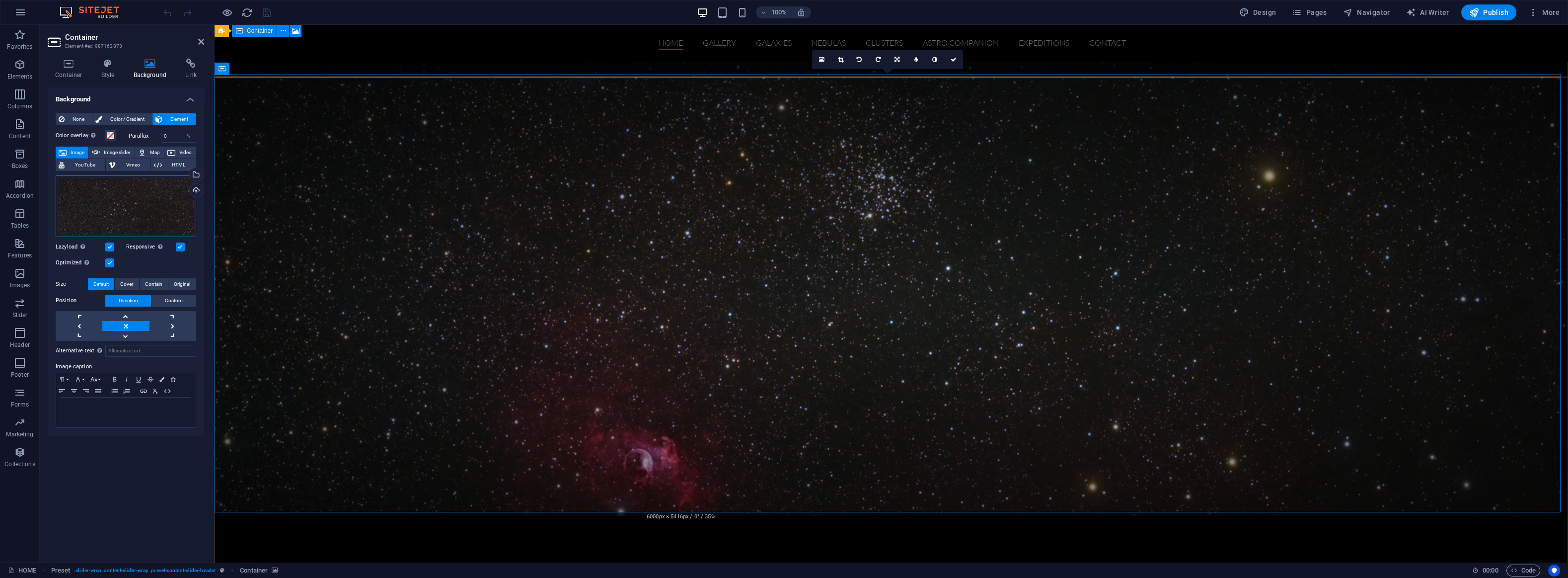
click at [143, 193] on div "Drag files here, click to choose files or select files from Files or our free s…" at bounding box center [125, 206] width 141 height 62
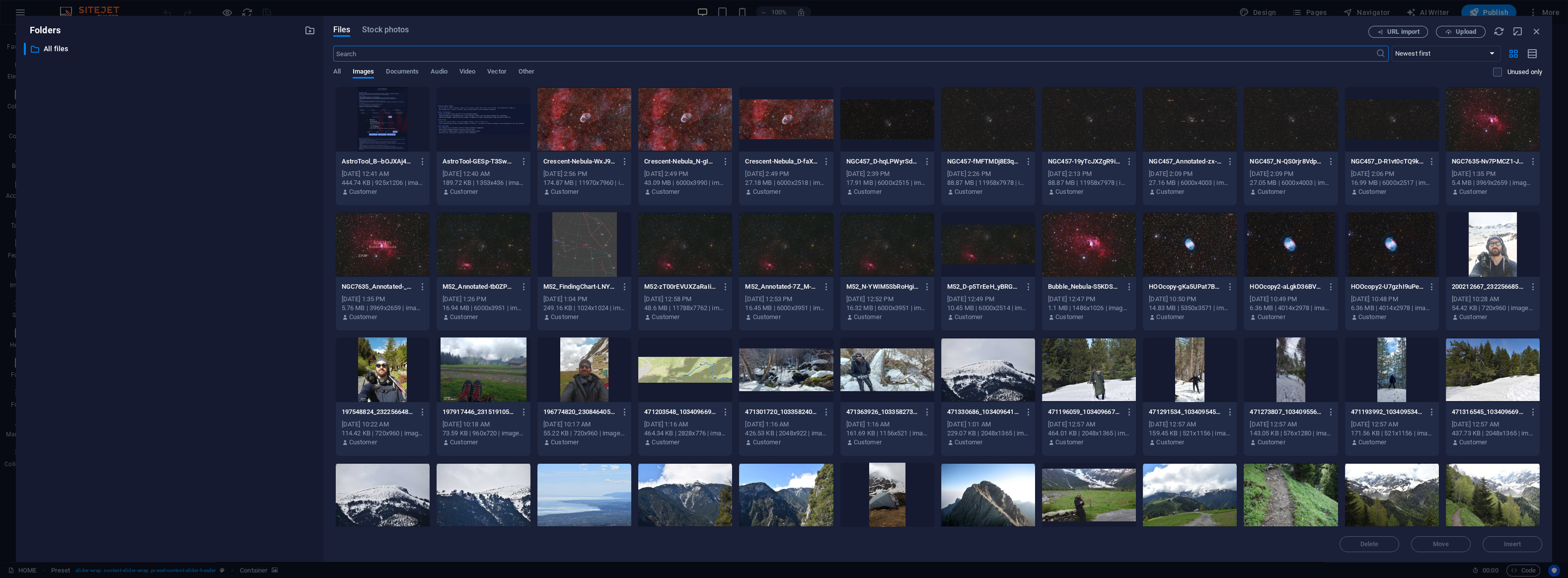
scroll to position [680, 0]
click at [454, 54] on input "text" at bounding box center [855, 54] width 1043 height 16
click at [452, 52] on input "text" at bounding box center [855, 54] width 1043 height 16
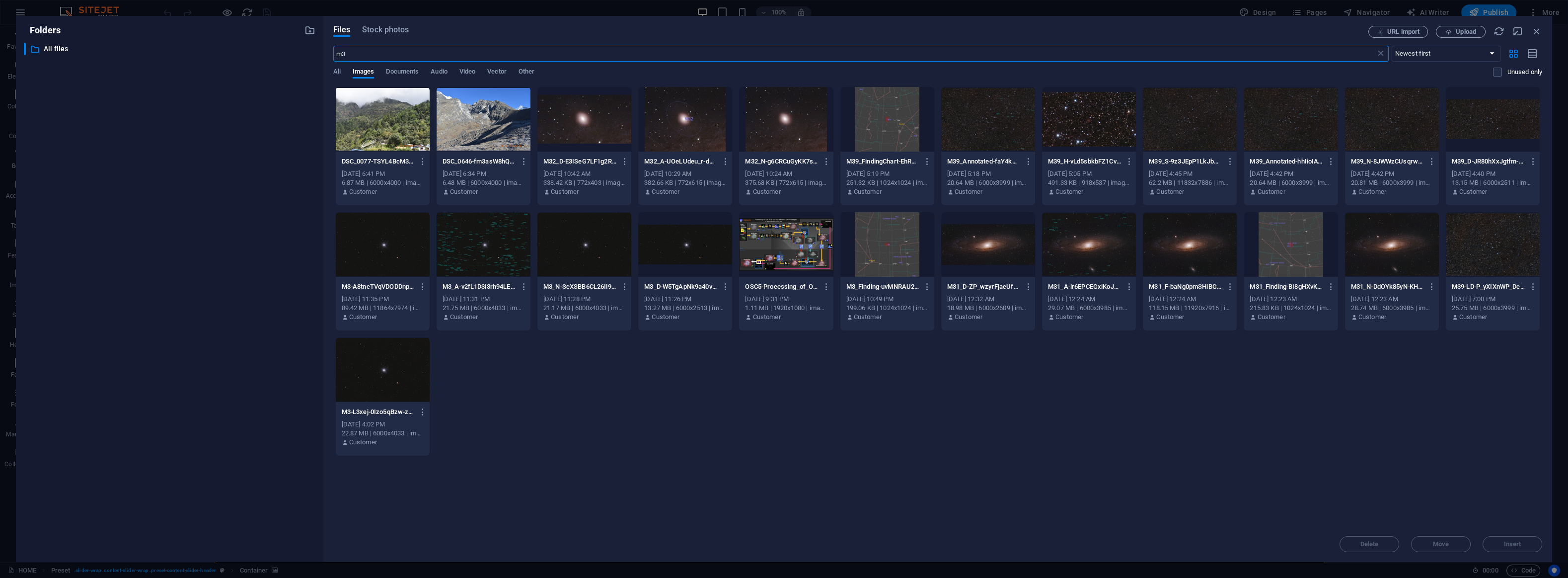
type input "m3"
click at [680, 250] on div at bounding box center [685, 244] width 94 height 65
click at [680, 250] on div "1" at bounding box center [685, 244] width 94 height 65
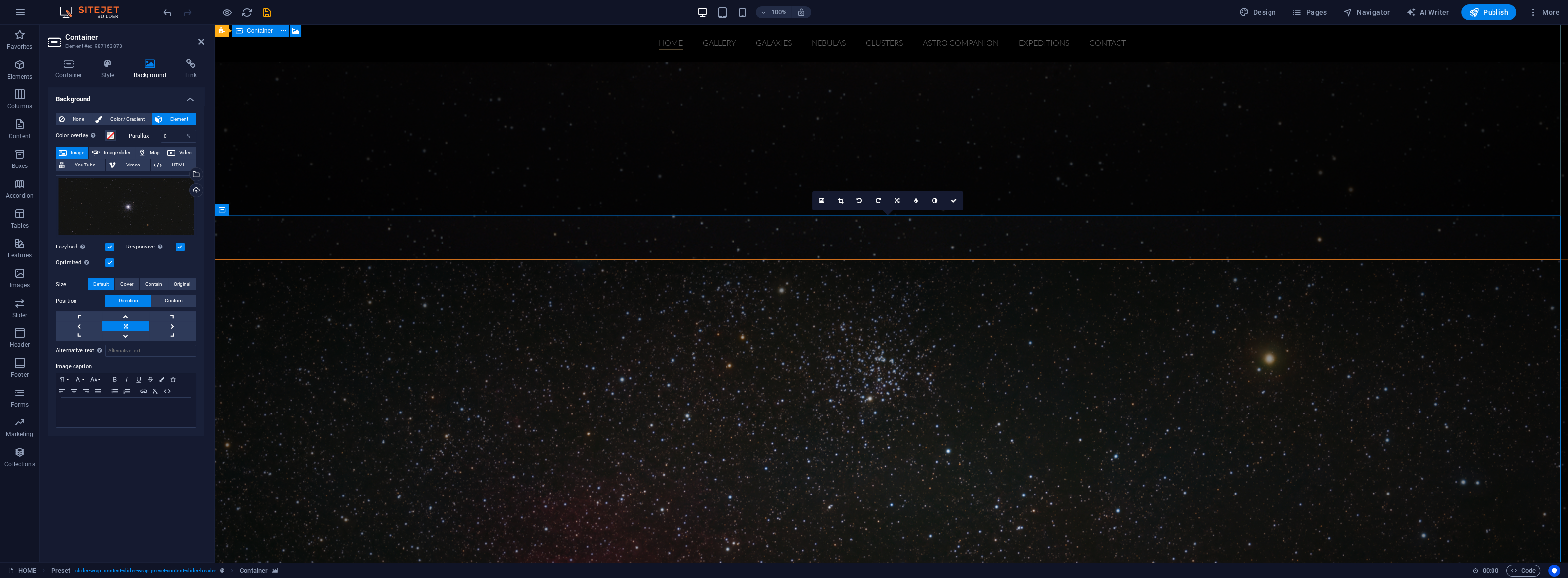
scroll to position [879, 0]
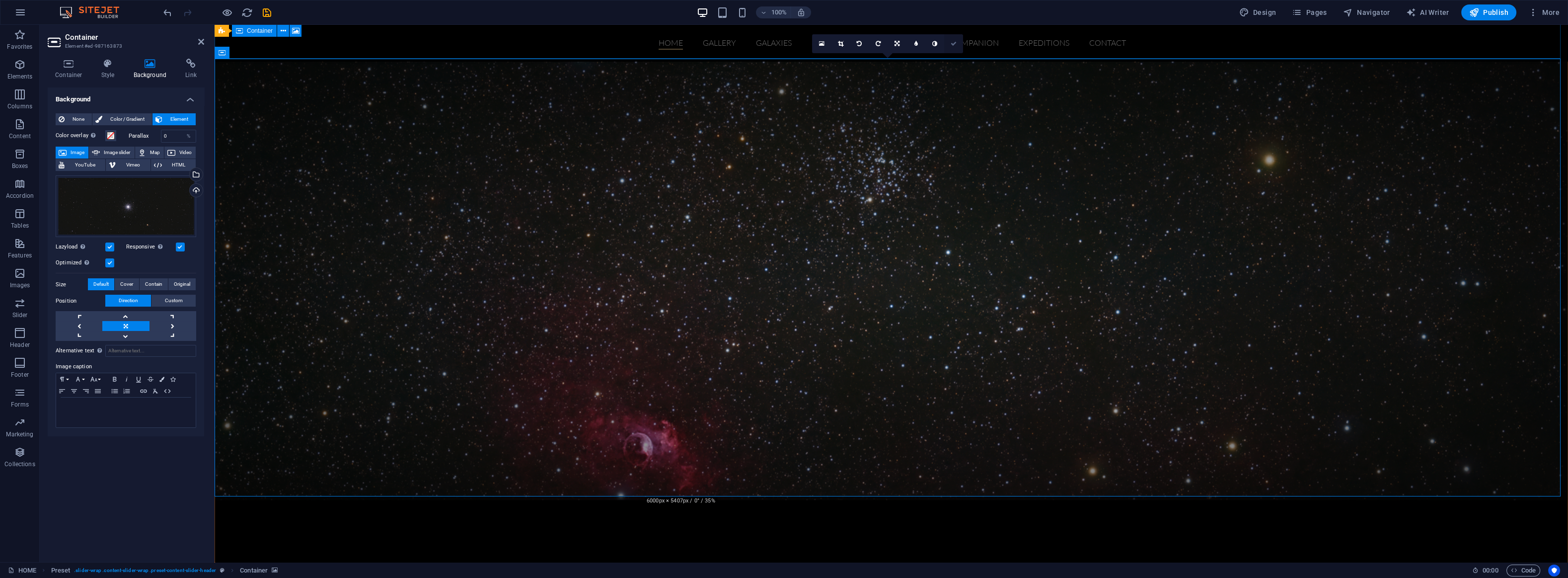
click at [951, 41] on icon at bounding box center [954, 44] width 6 height 6
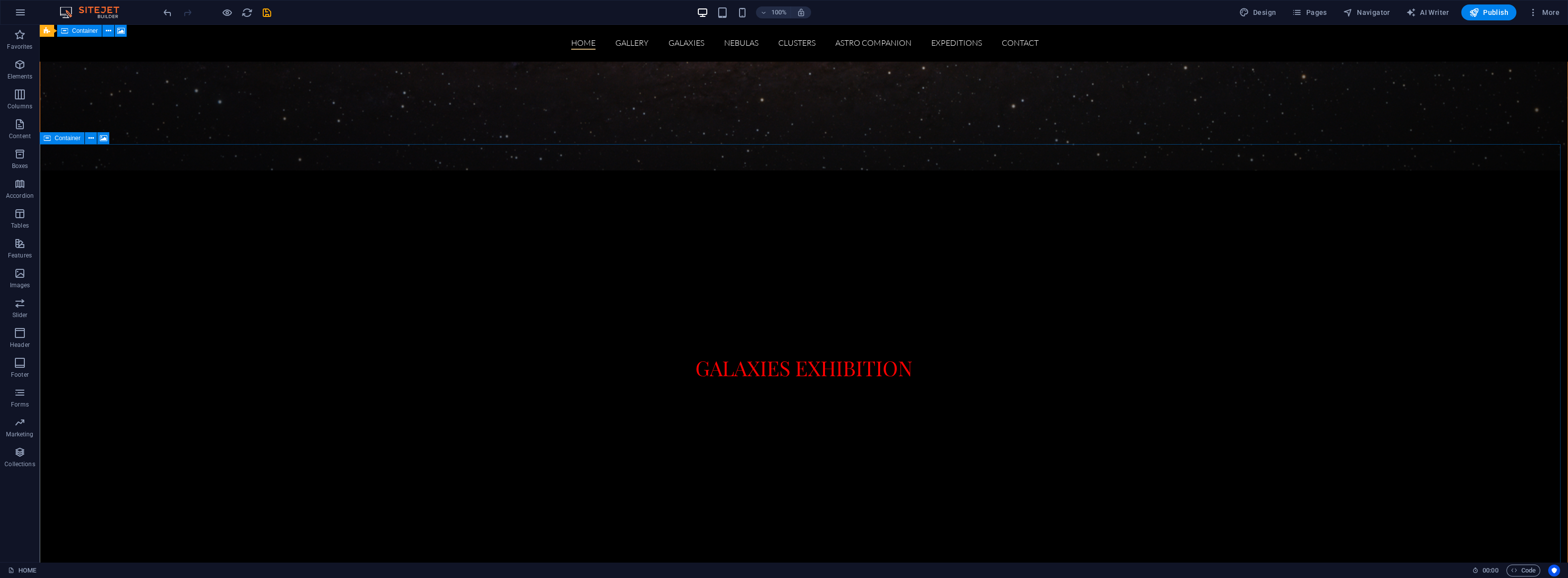
scroll to position [531, 0]
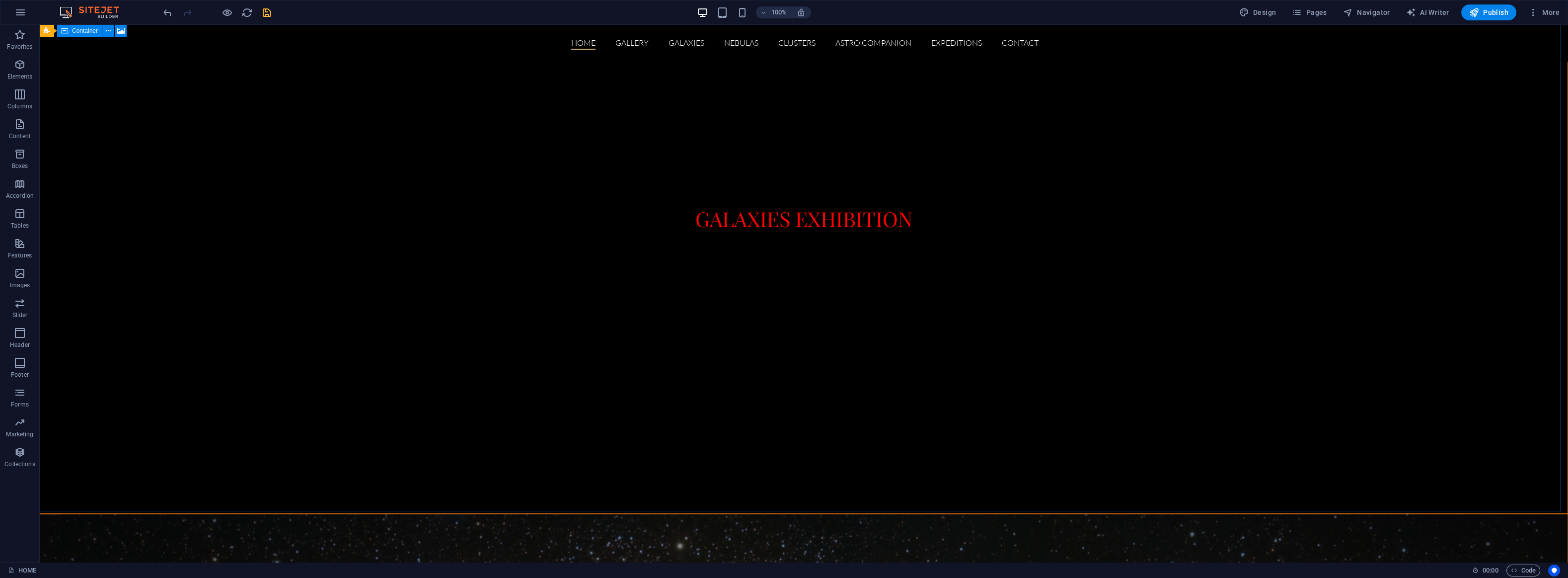
click at [268, 15] on icon "save" at bounding box center [267, 12] width 12 height 12
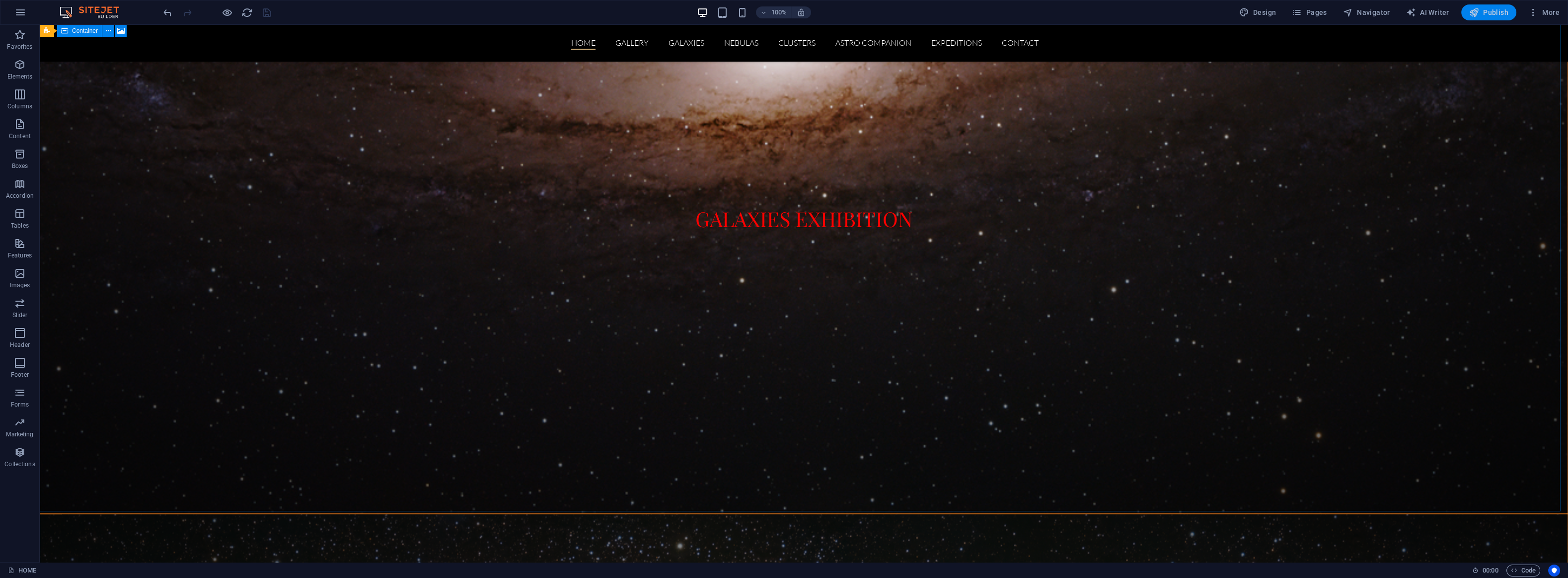
click at [1496, 10] on span "Publish" at bounding box center [1489, 12] width 39 height 10
